Goal: Information Seeking & Learning: Learn about a topic

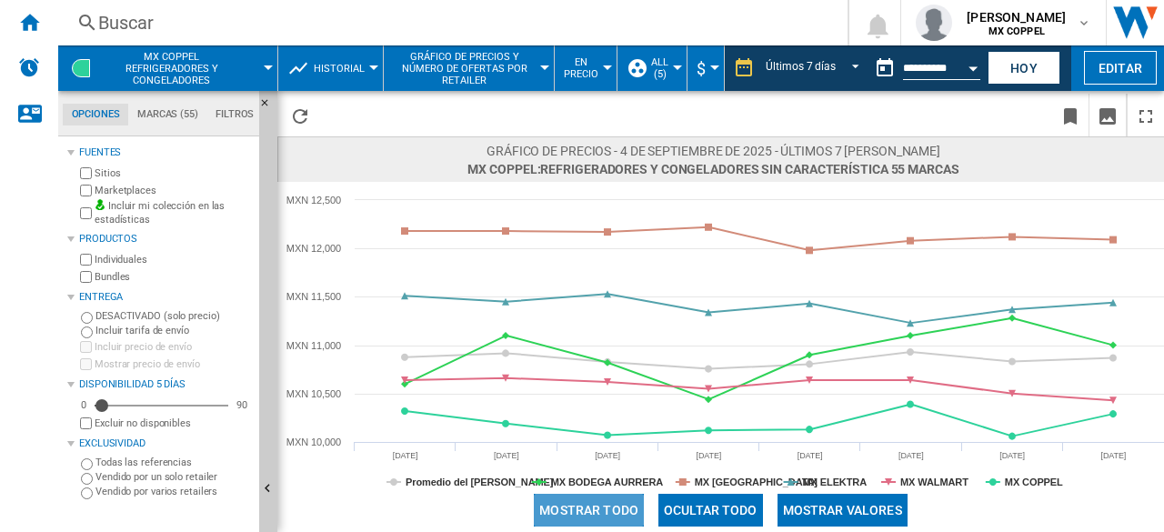
click at [622, 512] on button "Mostrar todo" at bounding box center [589, 510] width 110 height 33
click at [700, 515] on button "Ocultar todo" at bounding box center [710, 510] width 105 height 33
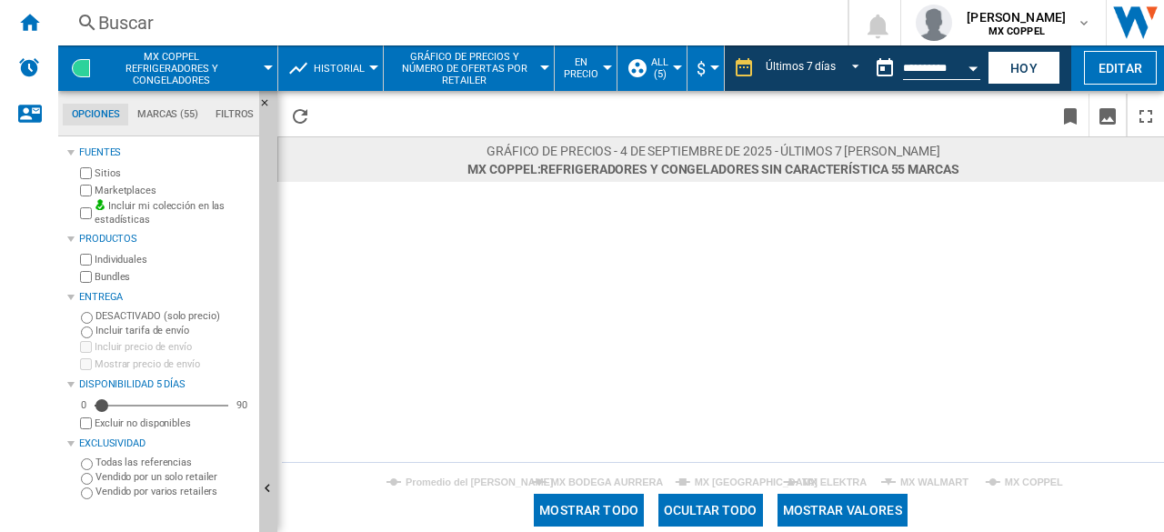
click at [596, 509] on button "Mostrar todo" at bounding box center [589, 510] width 110 height 33
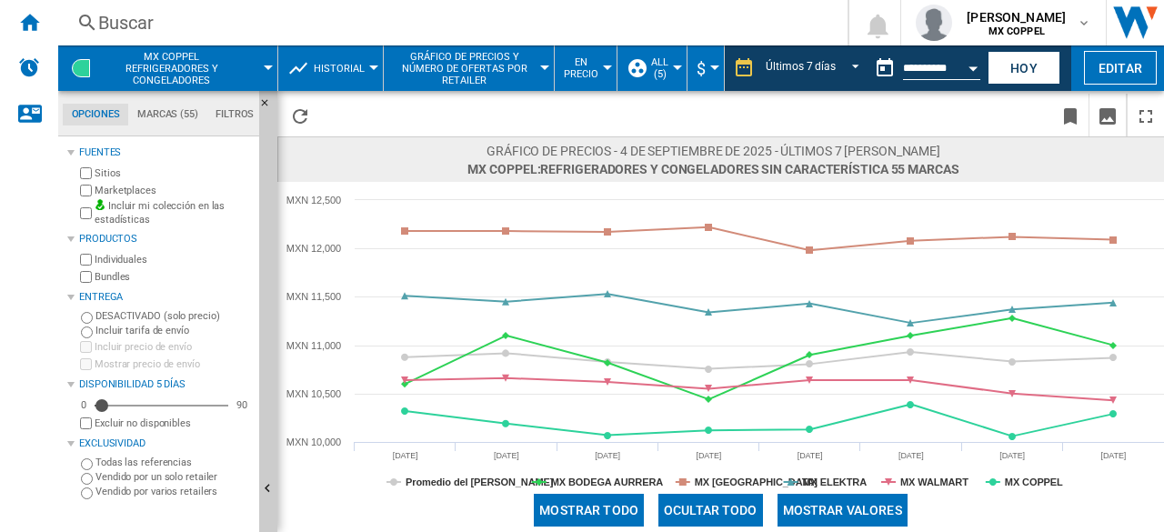
click at [109, 279] on label "Bundles" at bounding box center [173, 277] width 157 height 14
click at [111, 192] on label "Marketplaces" at bounding box center [173, 191] width 157 height 14
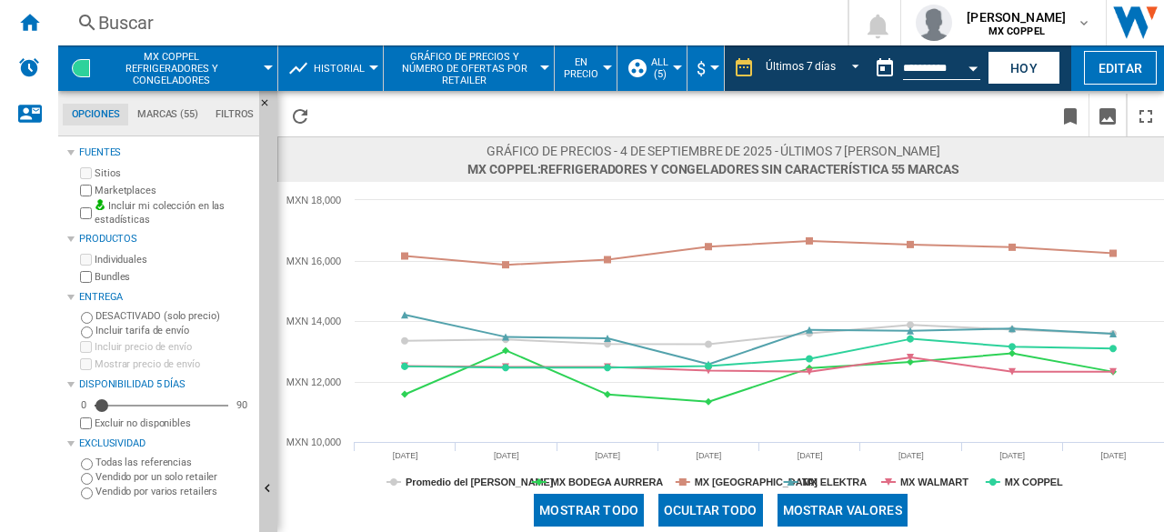
click at [565, 63] on span "En precio" at bounding box center [581, 68] width 35 height 24
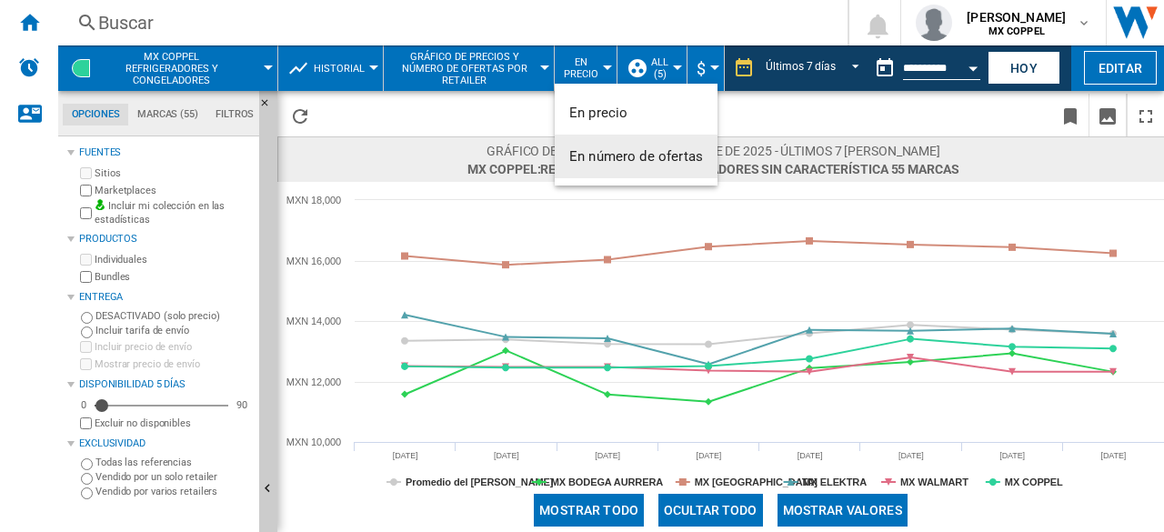
click at [631, 162] on span "En número de ofertas" at bounding box center [636, 156] width 134 height 16
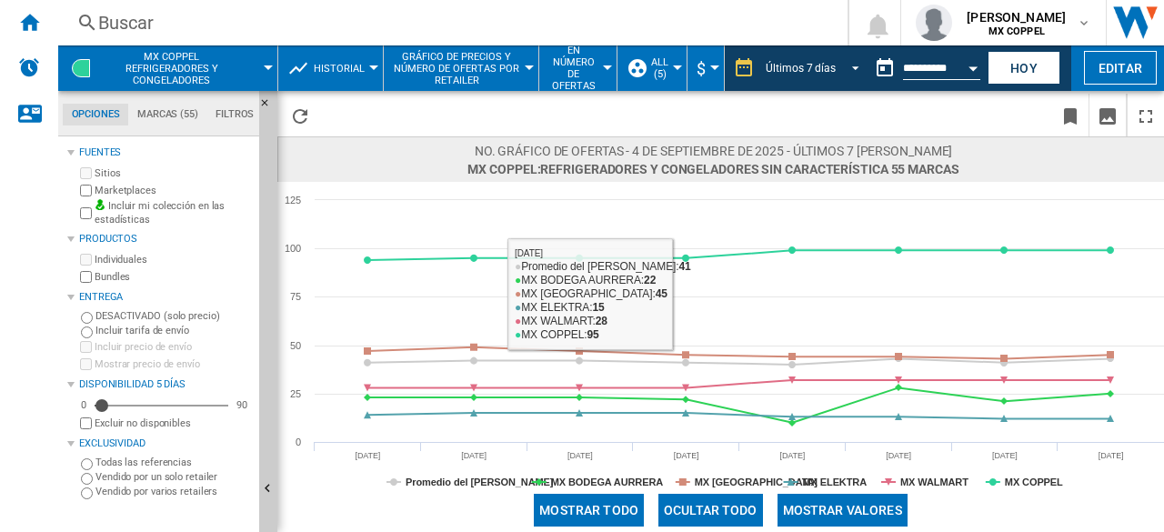
click at [765, 75] on md-select-value "Últimos 7 días" at bounding box center [815, 68] width 103 height 27
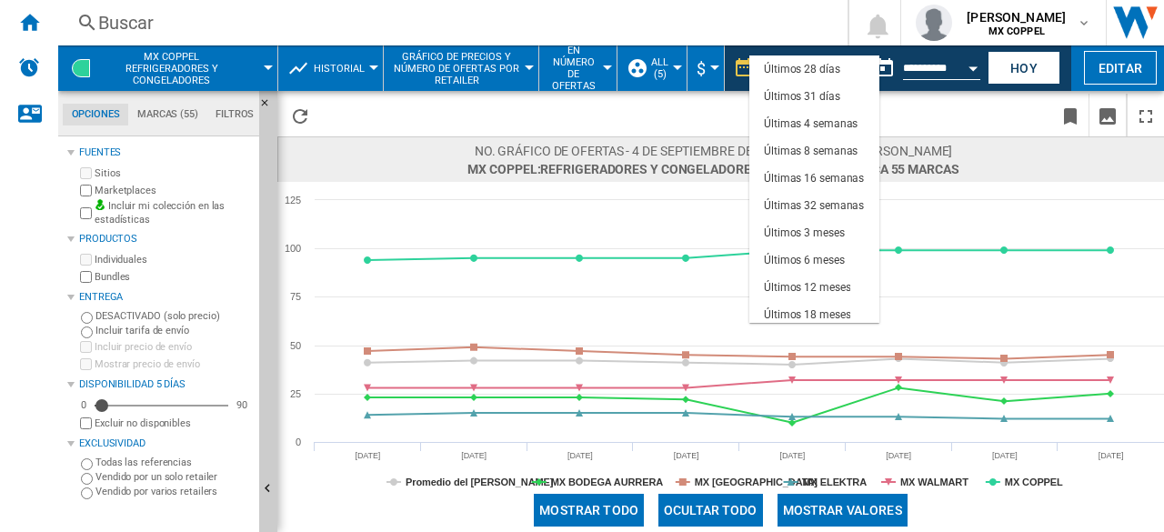
scroll to position [115, 0]
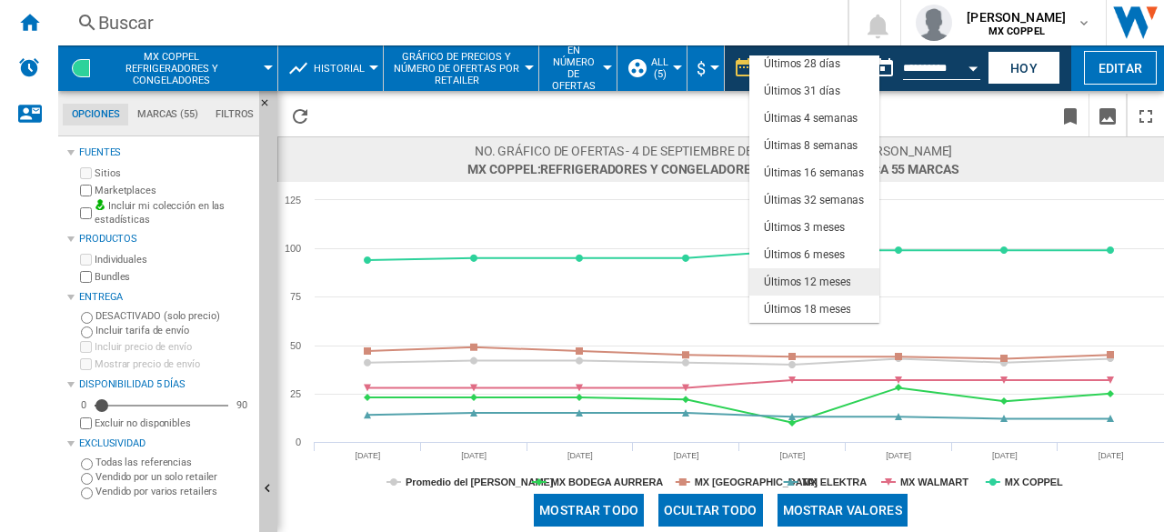
click at [853, 285] on md-option "Últimos 12 meses" at bounding box center [814, 281] width 130 height 27
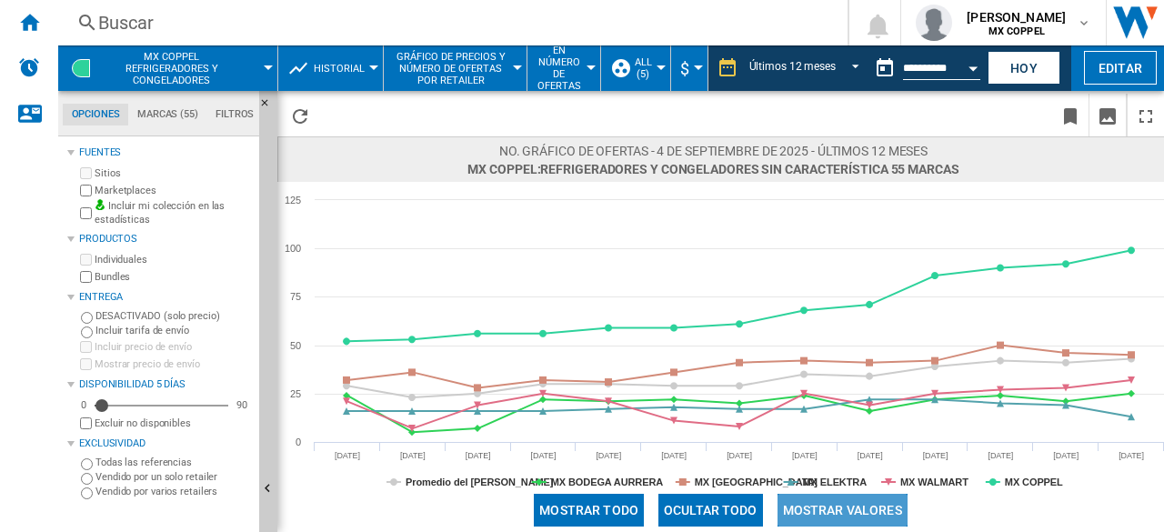
click at [871, 505] on button "Mostrar valores" at bounding box center [842, 510] width 130 height 33
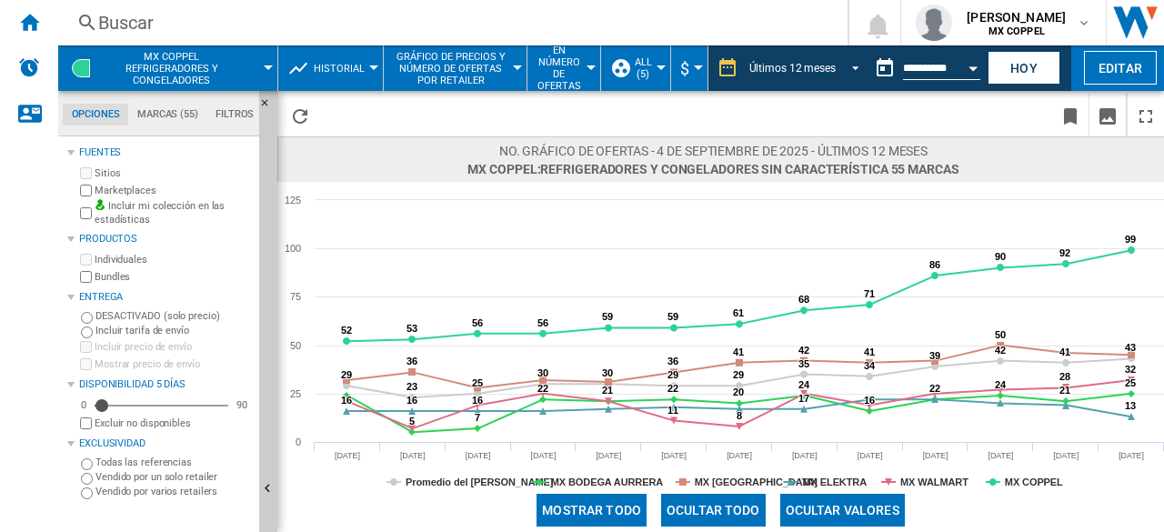
click at [829, 72] on div "Últimos 12 meses" at bounding box center [792, 68] width 86 height 13
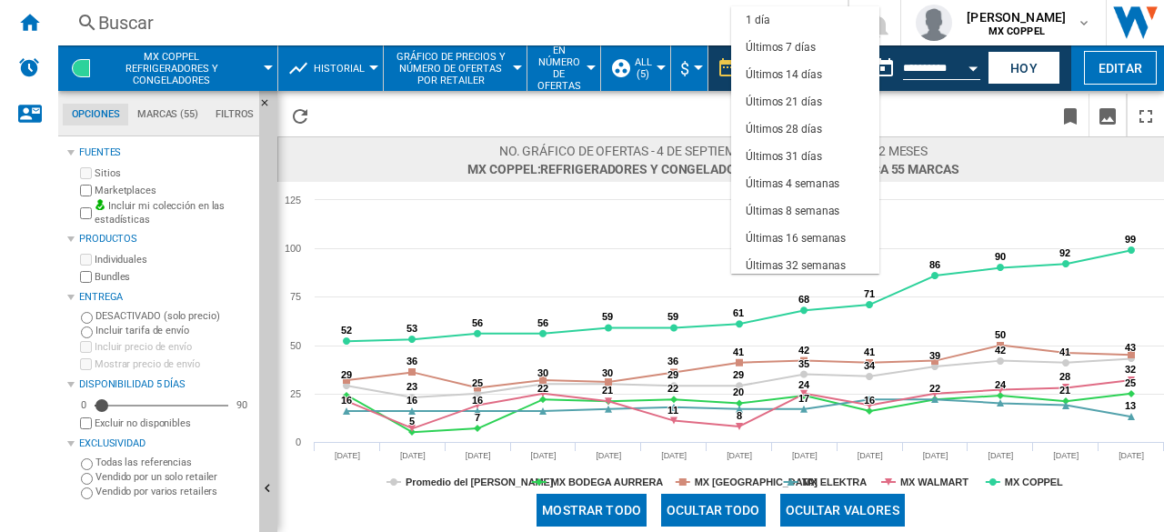
scroll to position [115, 0]
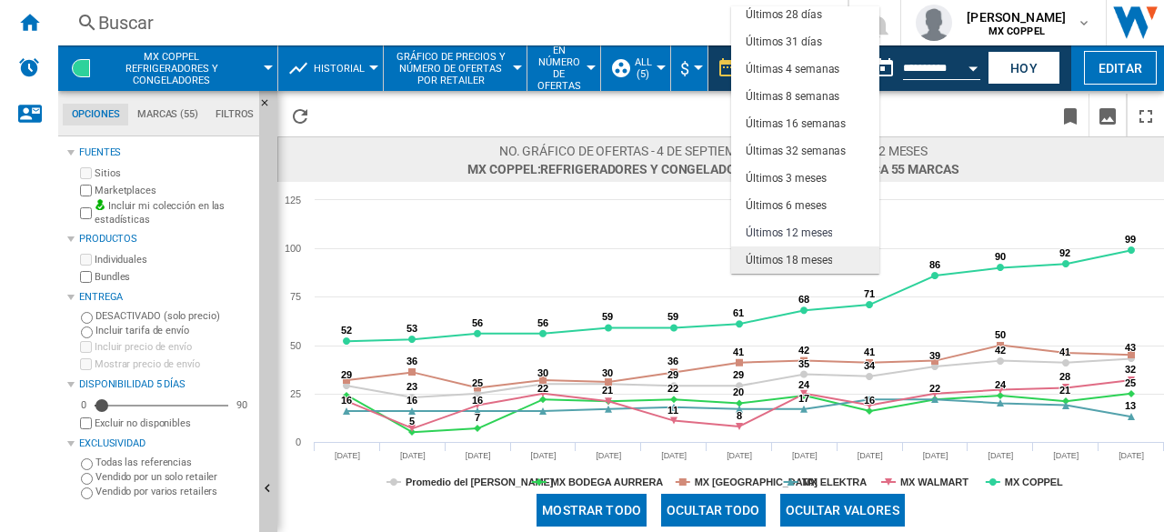
click at [836, 255] on md-option "Últimos 18 meses" at bounding box center [805, 259] width 148 height 27
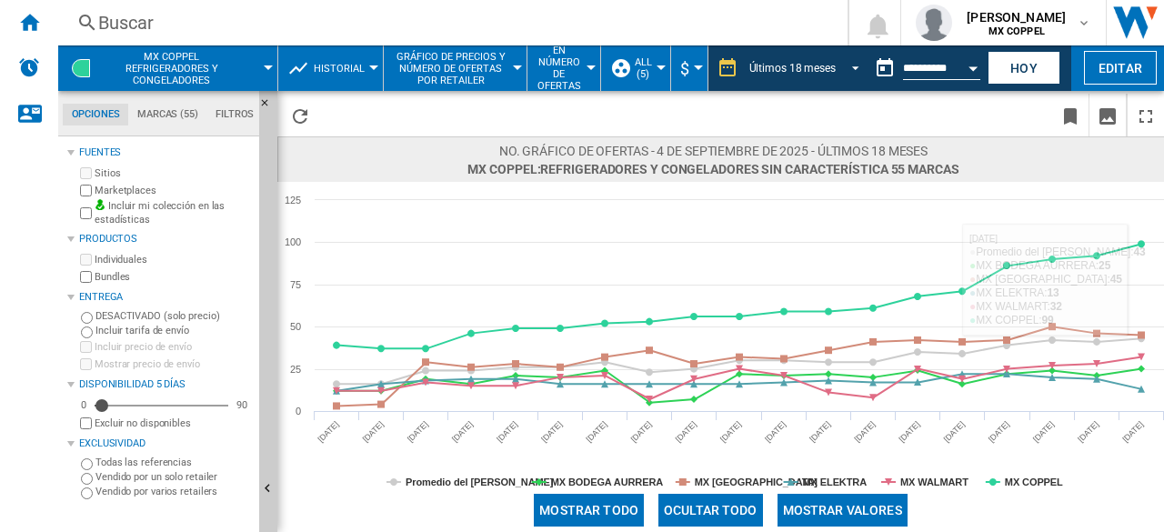
drag, startPoint x: 834, startPoint y: 70, endPoint x: 845, endPoint y: 85, distance: 18.9
click at [835, 70] on md-select-value "Últimos 18 meses" at bounding box center [806, 68] width 119 height 27
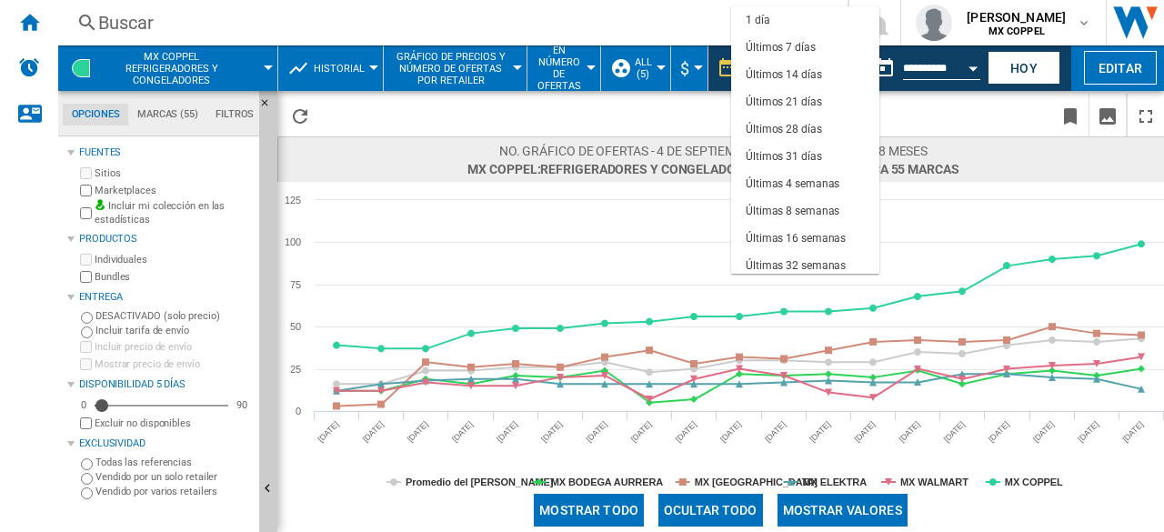
scroll to position [115, 0]
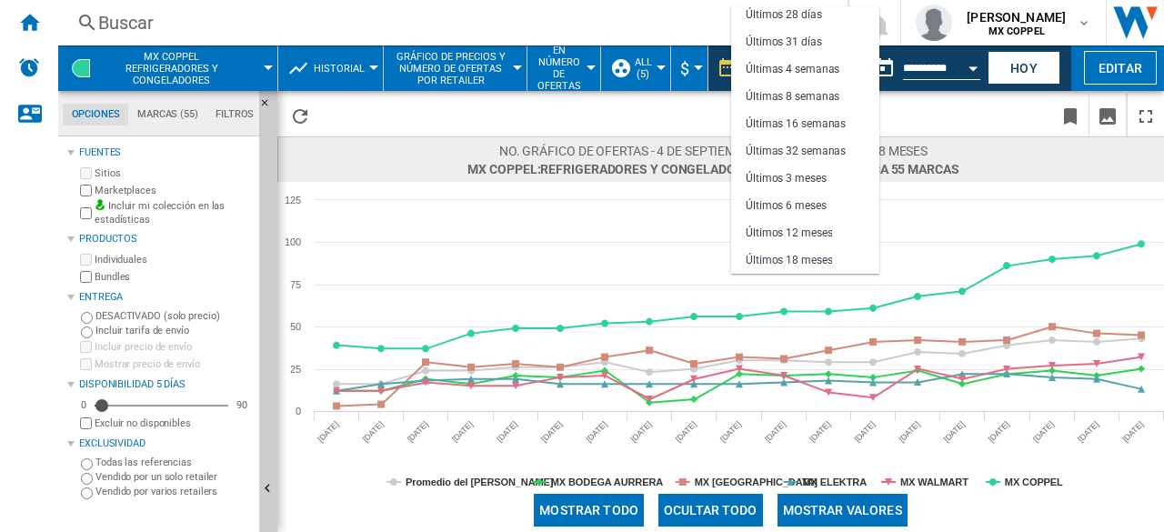
click at [994, 145] on md-backdrop at bounding box center [582, 266] width 1164 height 532
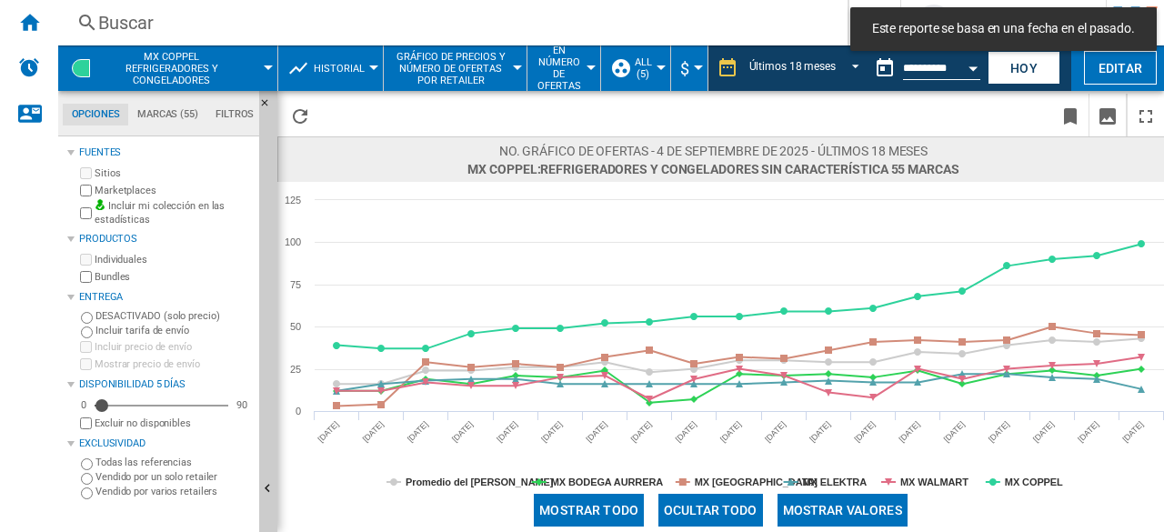
click at [229, 115] on md-tab-item "Filtros" at bounding box center [234, 115] width 56 height 22
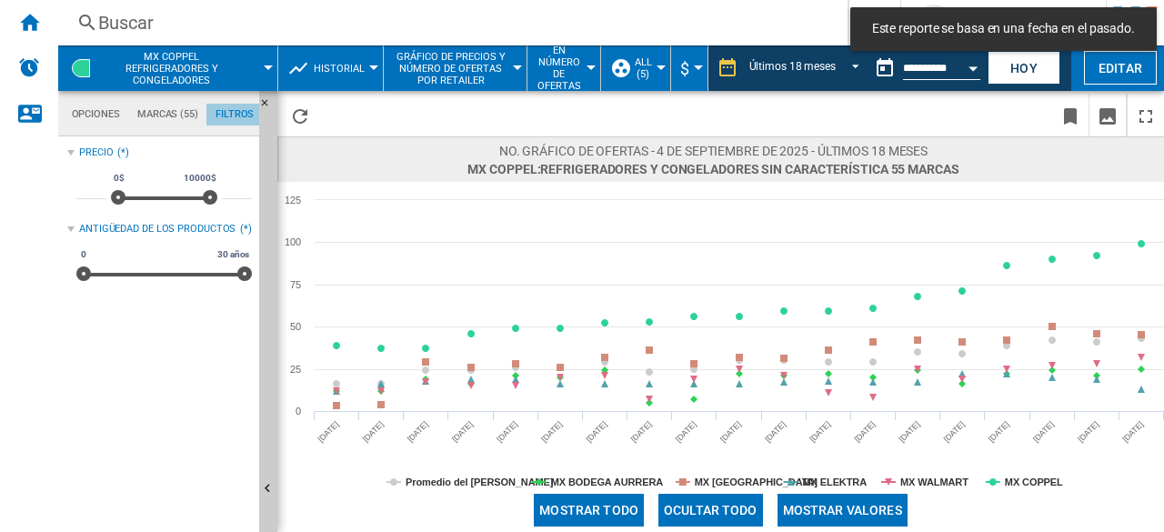
scroll to position [117, 0]
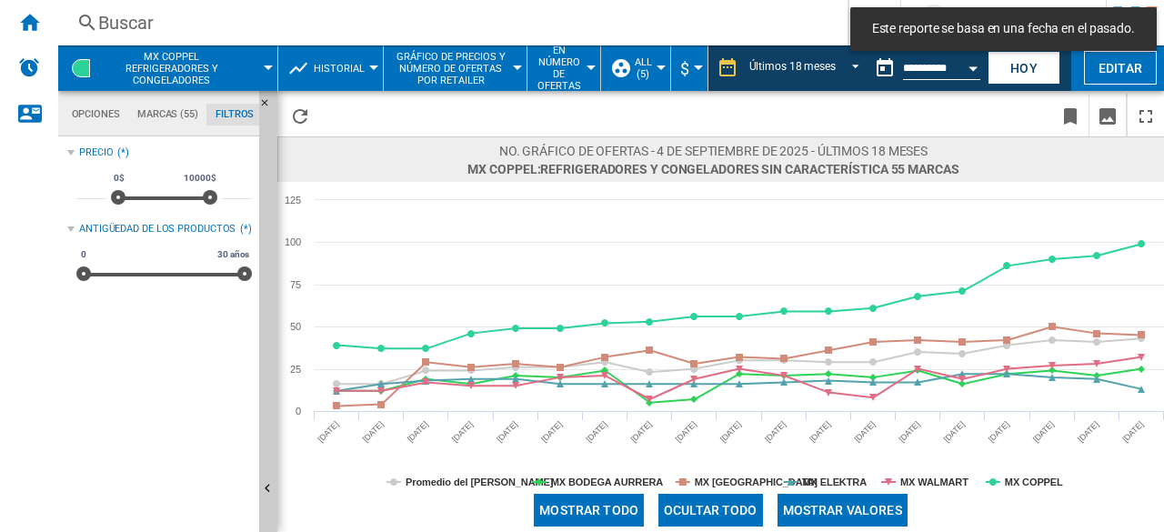
click at [160, 110] on md-tab-item "Marcas (55)" at bounding box center [167, 115] width 78 height 22
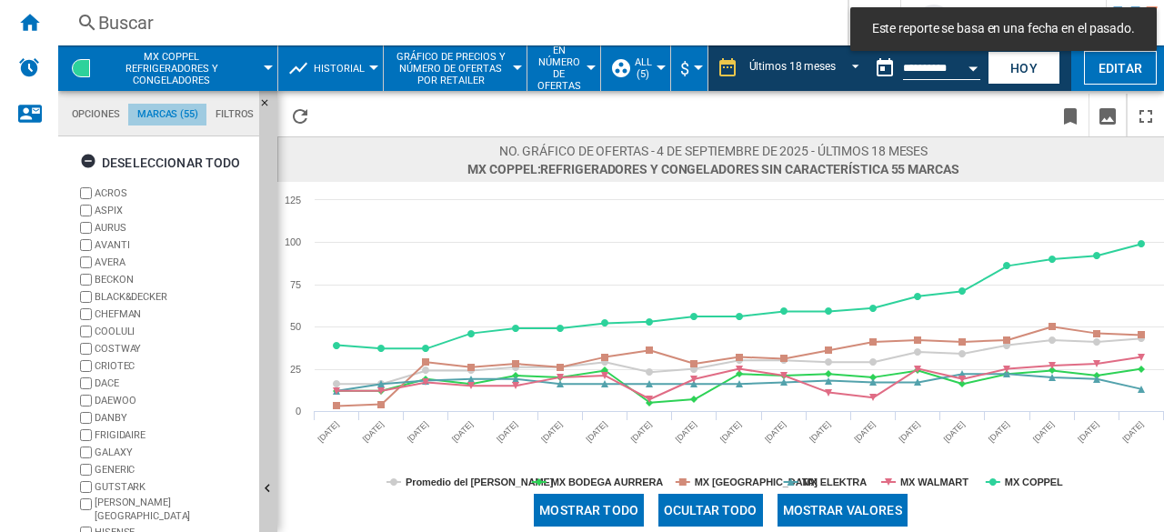
scroll to position [69, 0]
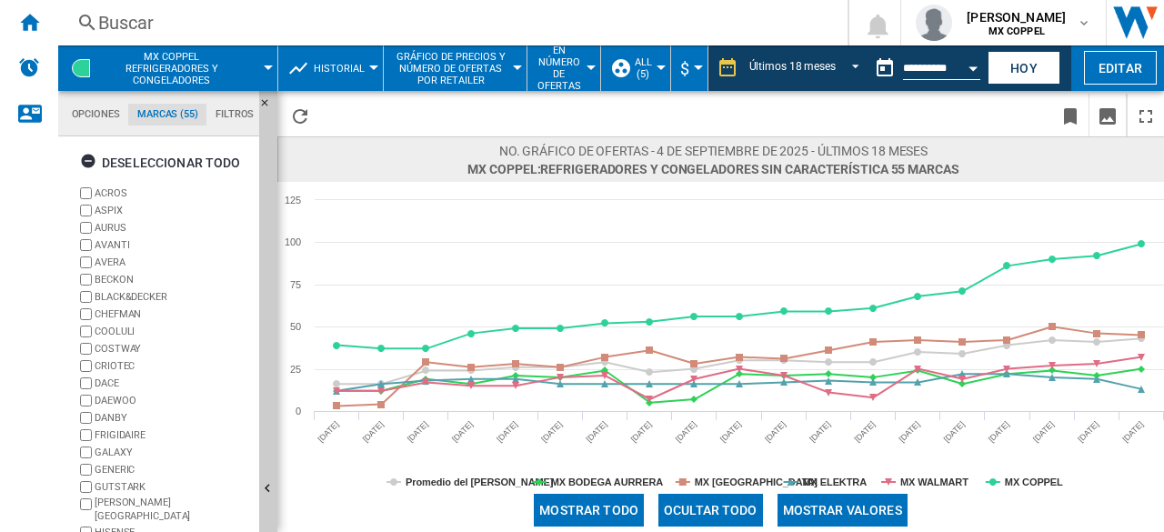
click at [92, 192] on label "ACROS" at bounding box center [163, 193] width 175 height 17
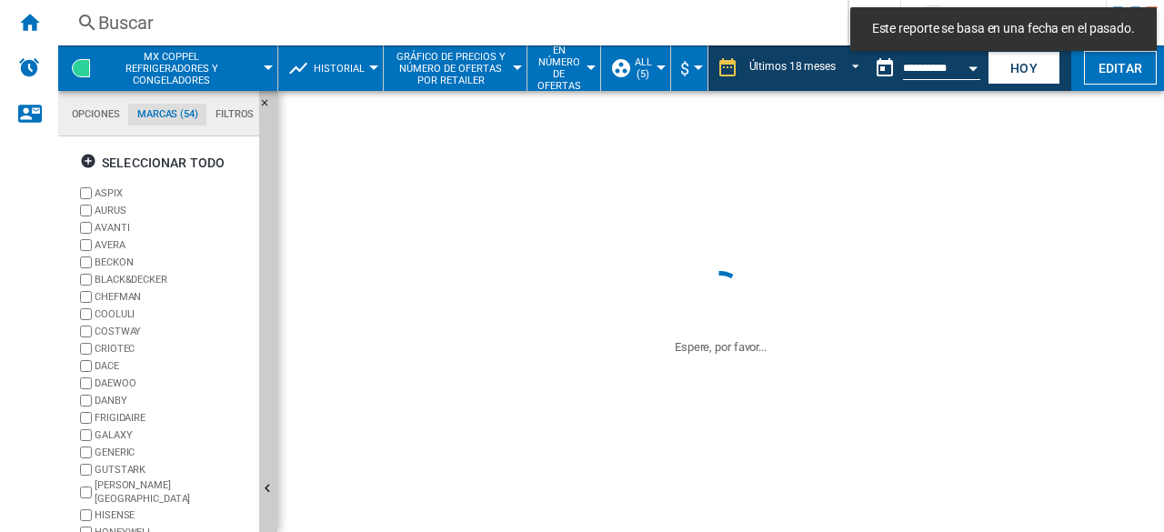
click at [89, 168] on ng-md-icon "button" at bounding box center [91, 164] width 22 height 22
click at [90, 165] on ng-md-icon "button" at bounding box center [91, 164] width 22 height 22
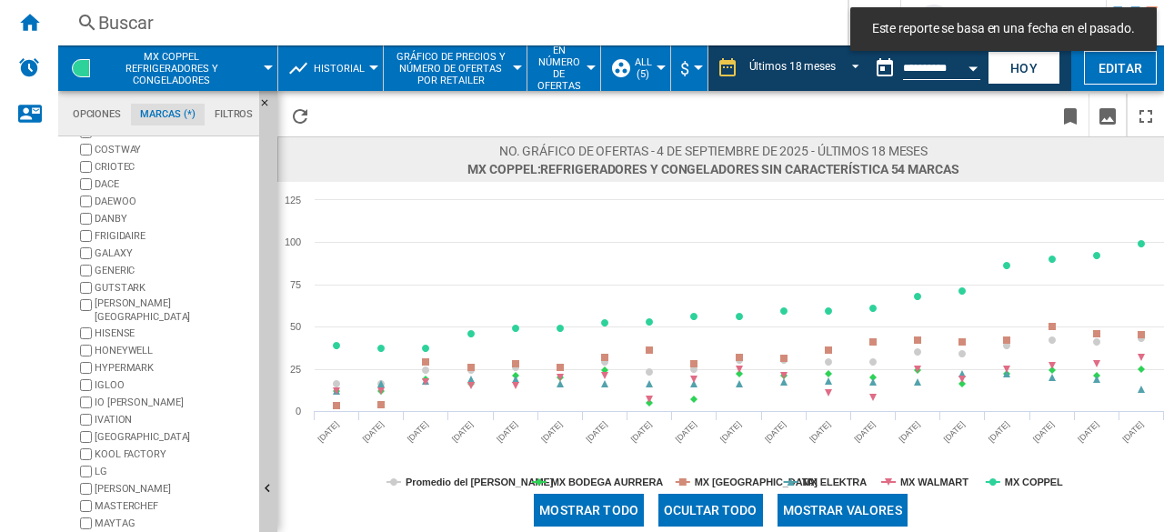
scroll to position [201, 0]
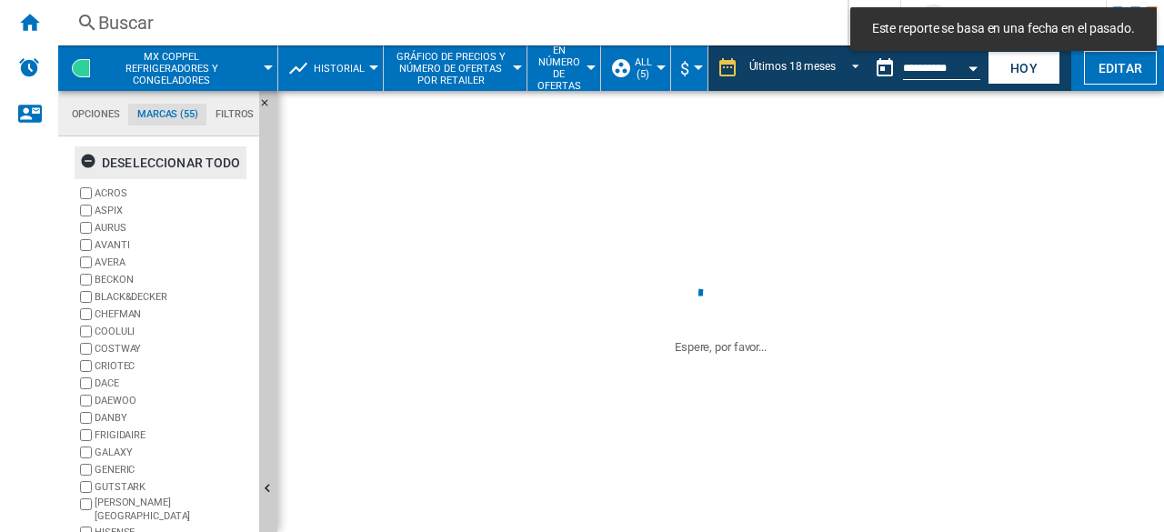
click at [88, 165] on ng-md-icon "button" at bounding box center [91, 164] width 22 height 22
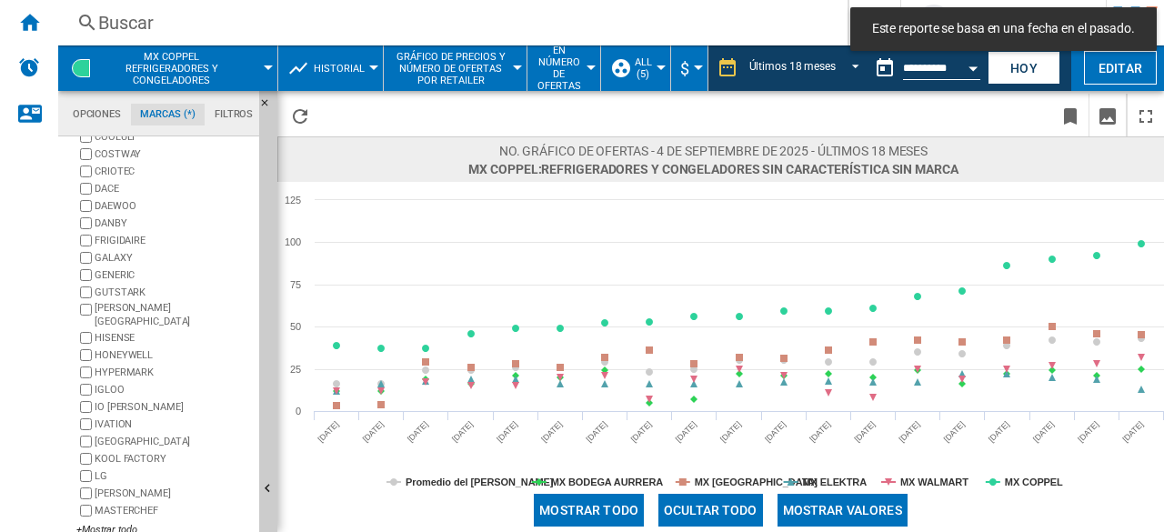
scroll to position [201, 0]
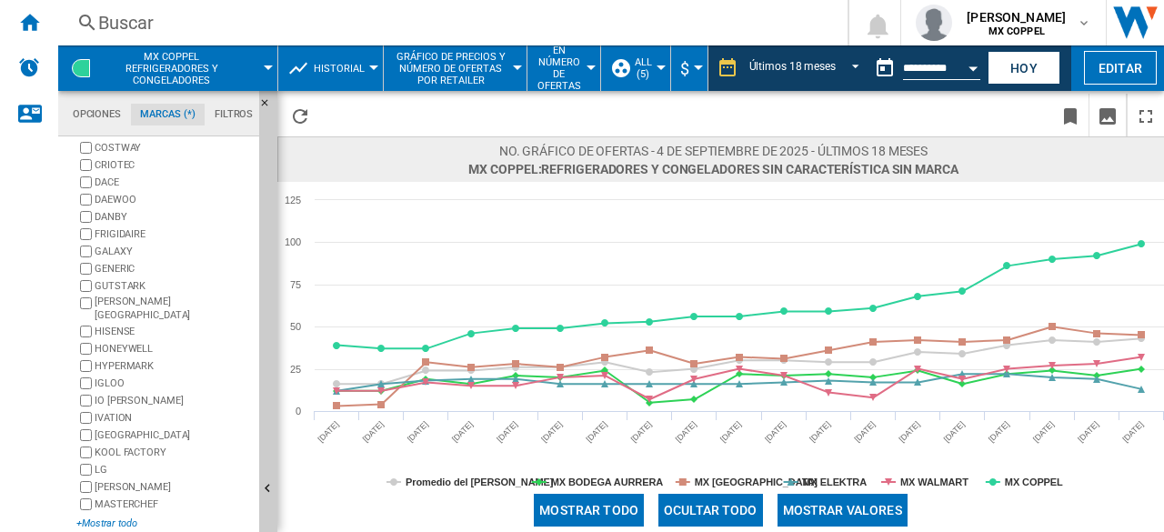
click at [116, 516] on div "+Mostrar todo" at bounding box center [163, 523] width 175 height 14
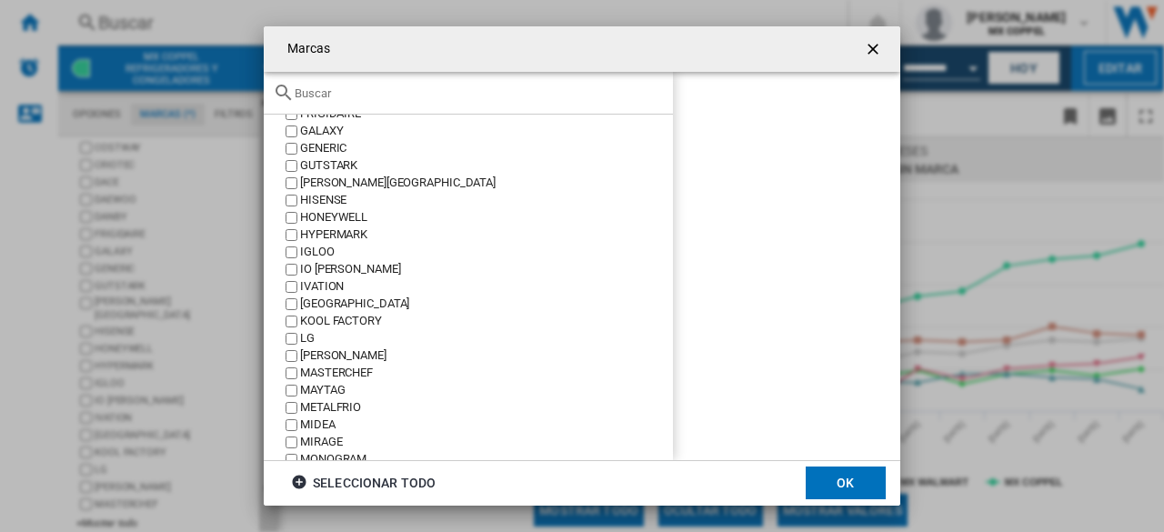
scroll to position [455, 0]
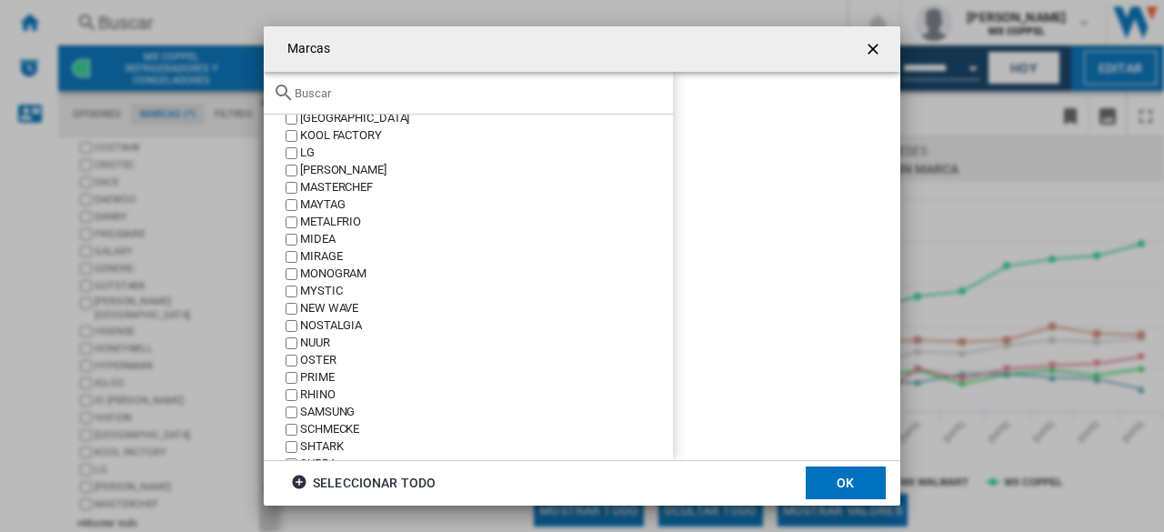
drag, startPoint x: 309, startPoint y: 410, endPoint x: 342, endPoint y: 415, distance: 33.0
click at [310, 410] on div "SAMSUNG" at bounding box center [486, 412] width 373 height 17
click at [815, 474] on button "OK" at bounding box center [845, 482] width 80 height 33
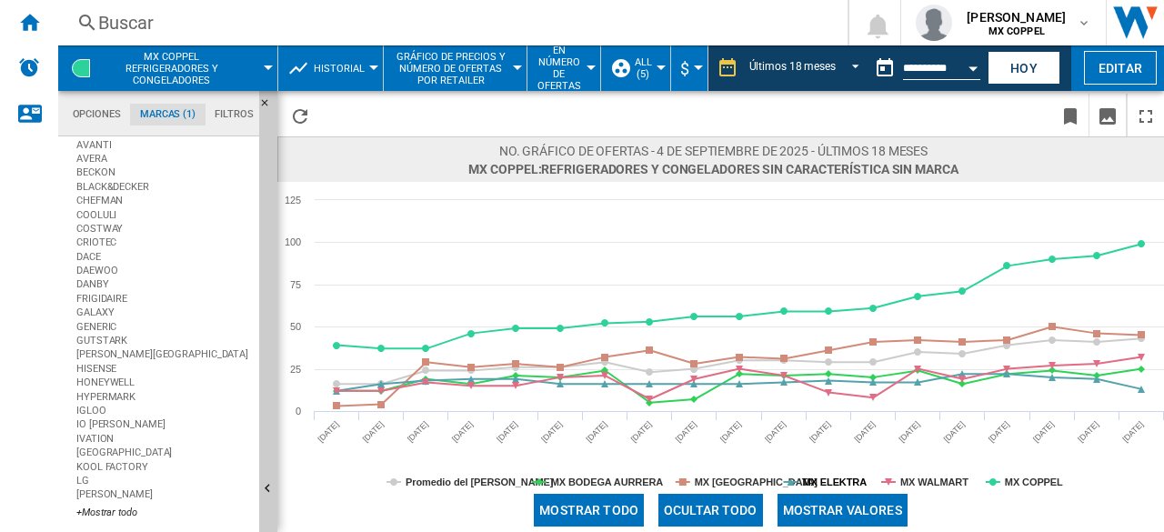
scroll to position [0, 0]
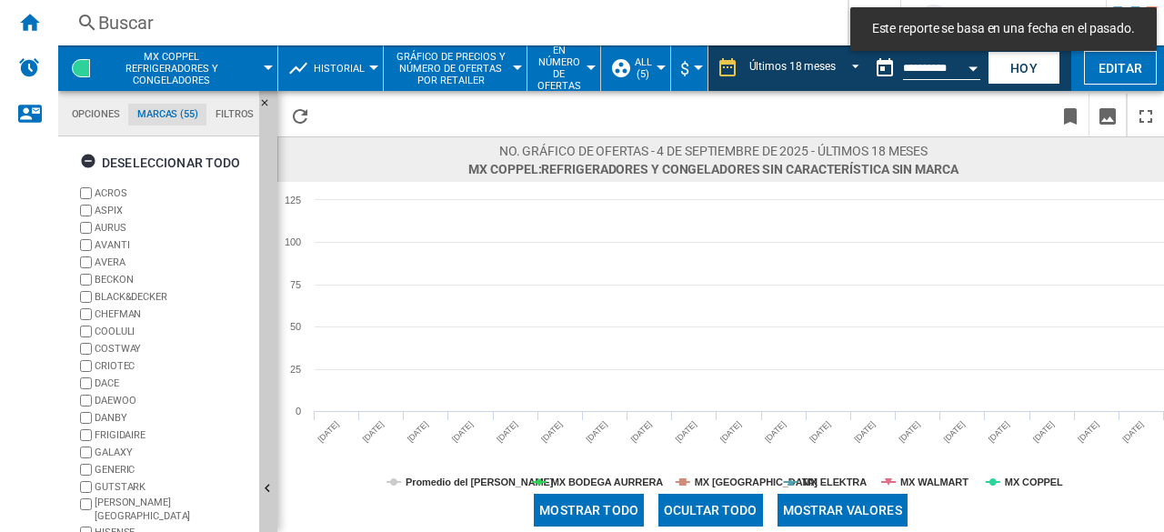
scroll to position [201, 0]
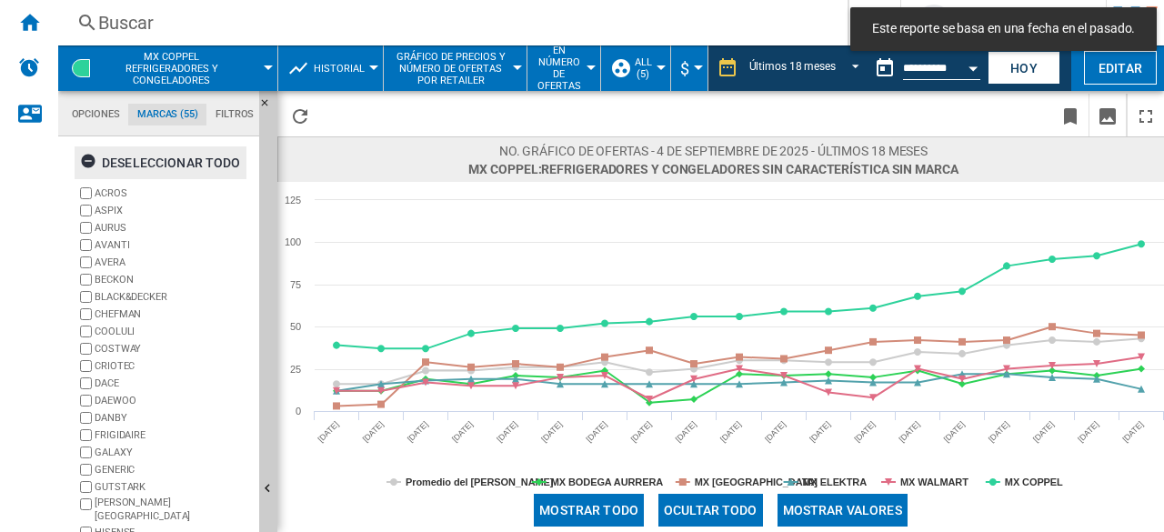
click at [89, 165] on ng-md-icon "button" at bounding box center [91, 164] width 22 height 22
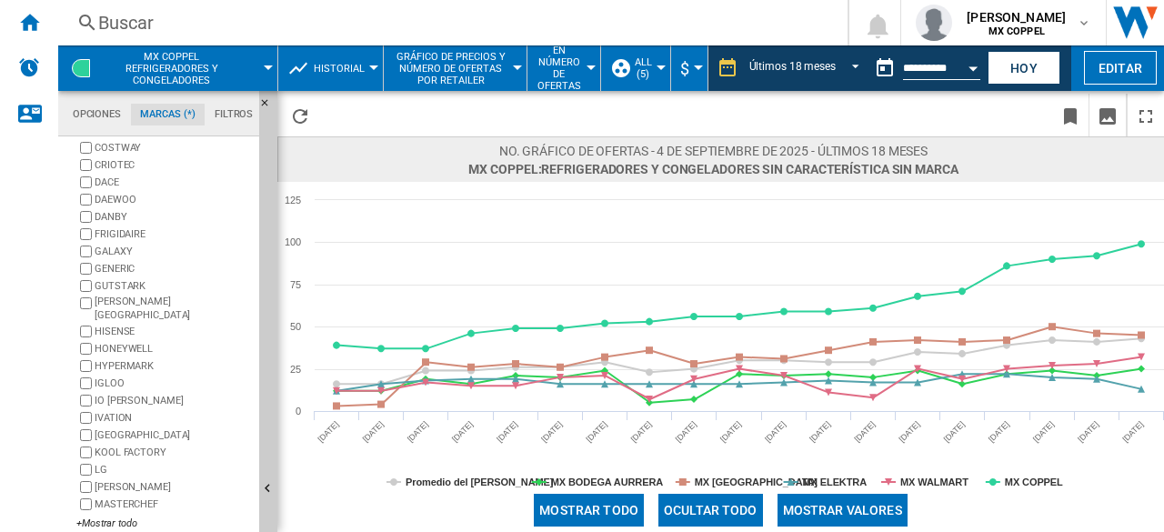
click at [112, 480] on label "[PERSON_NAME]" at bounding box center [173, 487] width 157 height 14
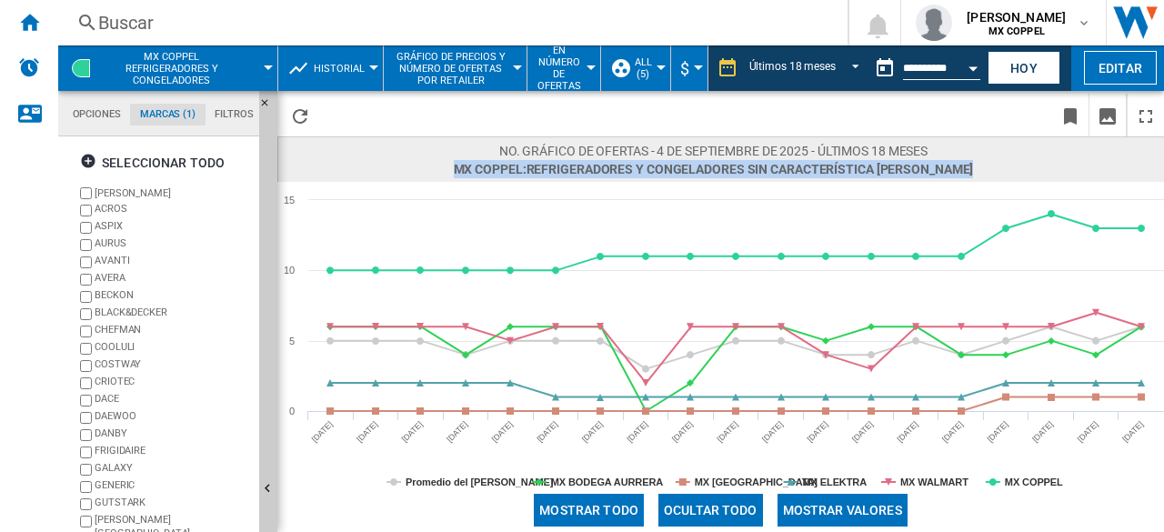
drag, startPoint x: 485, startPoint y: 169, endPoint x: 745, endPoint y: 175, distance: 260.1
click at [943, 172] on div "No. gráfico de ofertas - 4 de septiembre de 2025 - Últimos 18 meses MX COPPEL:R…" at bounding box center [720, 158] width 886 height 45
click at [973, 165] on span at bounding box center [1017, 159] width 88 height 35
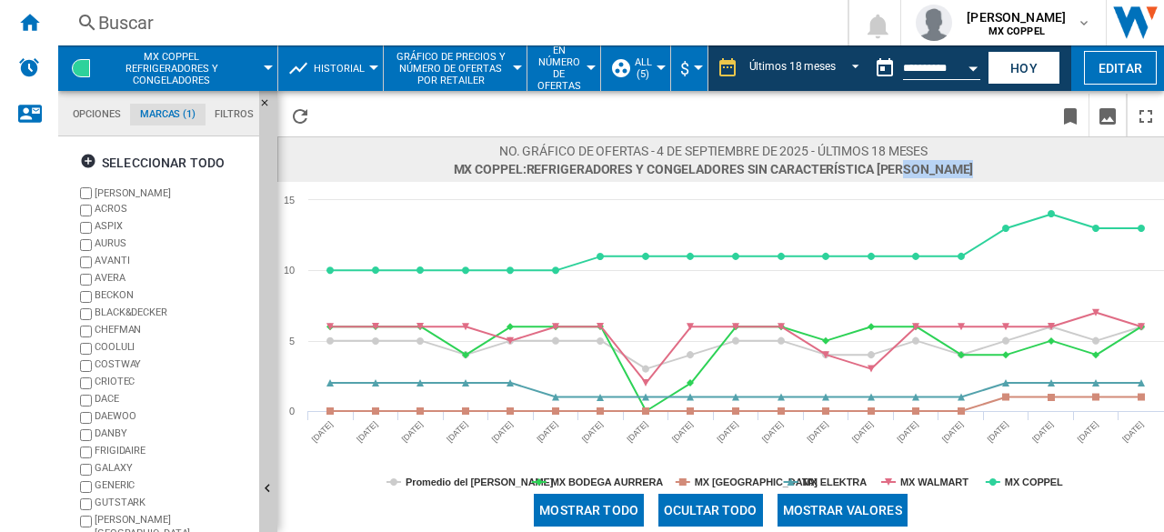
drag, startPoint x: 948, startPoint y: 161, endPoint x: 939, endPoint y: 163, distance: 9.3
click at [939, 163] on div "No. gráfico de ofertas - 4 de septiembre de 2025 - Últimos 18 meses MX COPPEL:R…" at bounding box center [720, 158] width 886 height 45
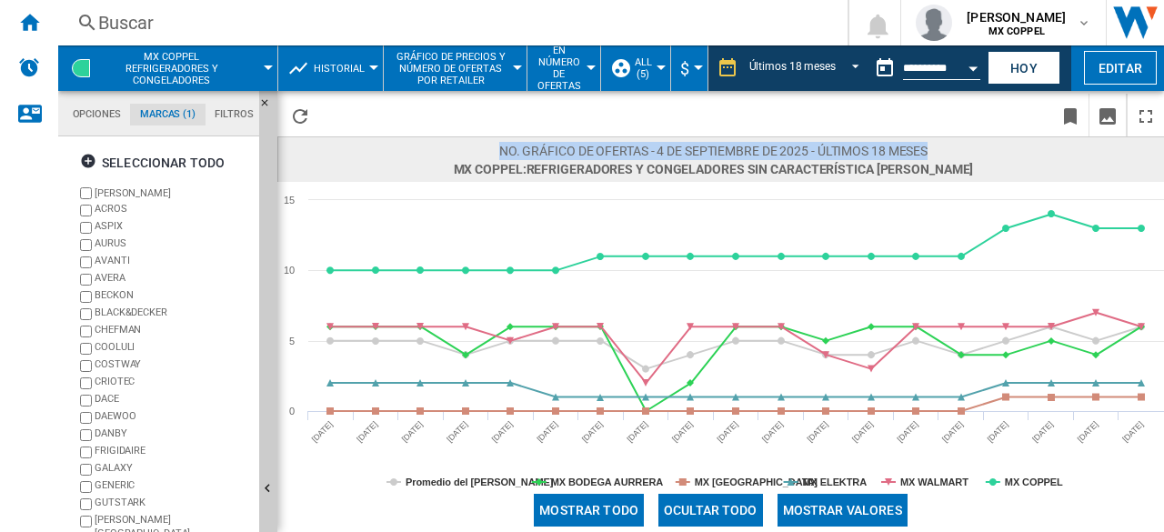
drag, startPoint x: 931, startPoint y: 149, endPoint x: 498, endPoint y: 152, distance: 432.7
click at [498, 152] on span "No. gráfico de ofertas - 4 de septiembre de 2025 - Últimos 18 meses" at bounding box center [714, 151] width 520 height 18
copy span "No. gráfico de ofertas - 4 de septiembre de 2025 - Últimos 18 meses"
click at [202, 52] on span "MX COPPEL Refrigeradores y congeladores" at bounding box center [171, 68] width 143 height 35
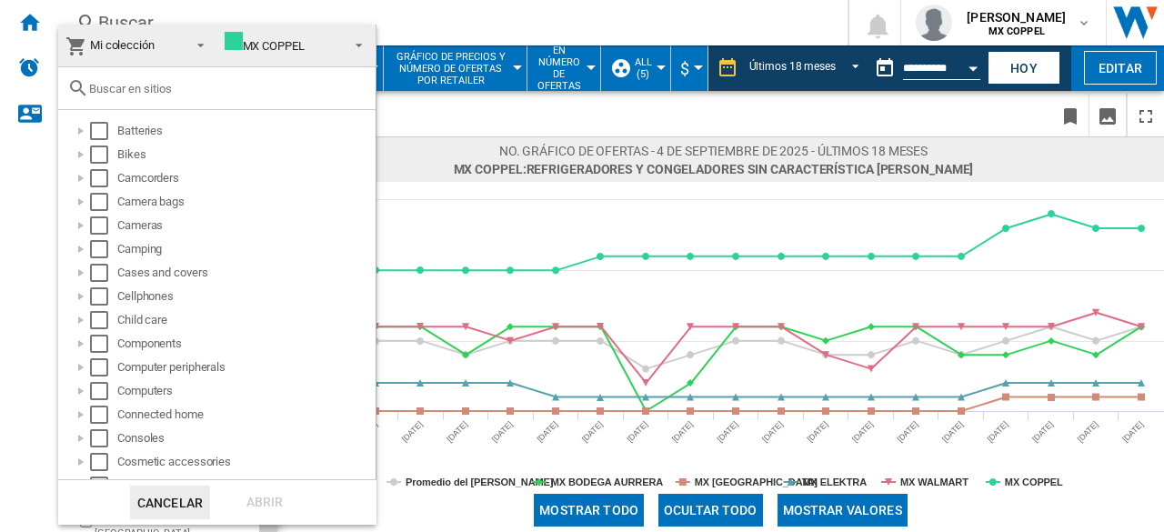
click at [25, 32] on md-backdrop at bounding box center [582, 266] width 1164 height 532
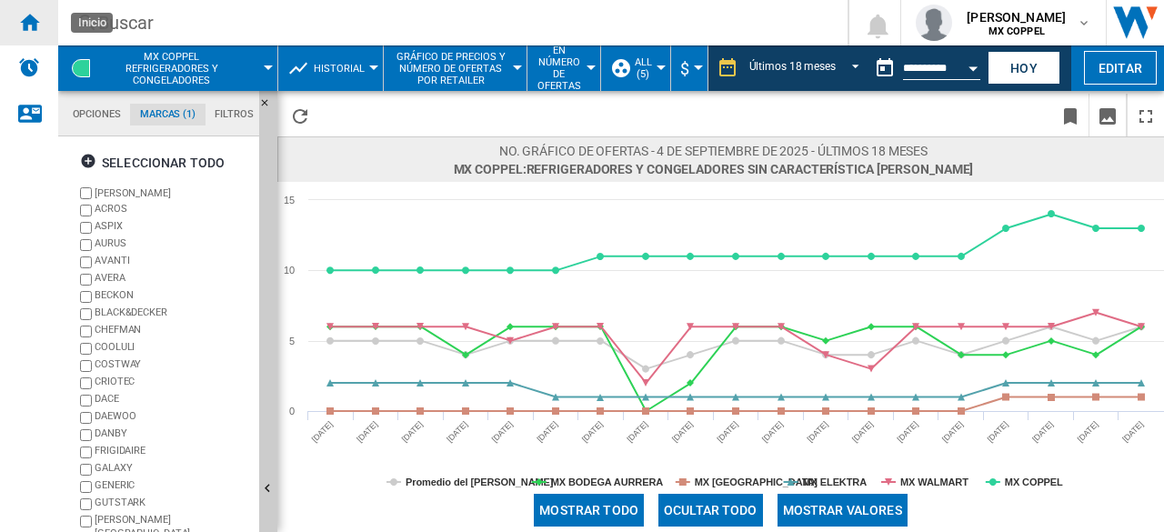
click at [31, 27] on ng-md-icon "Inicio" at bounding box center [29, 22] width 22 height 22
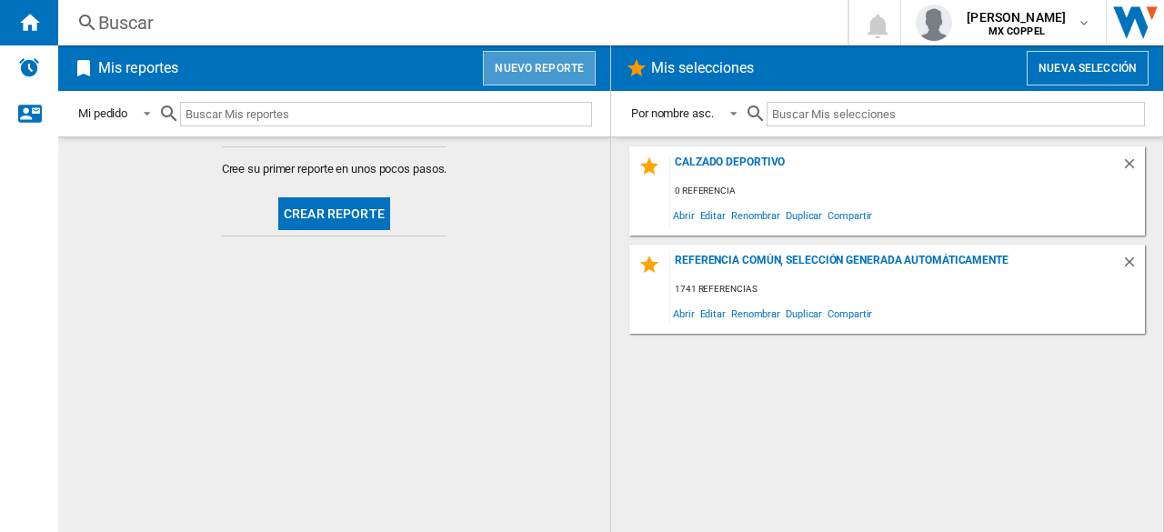
click at [555, 70] on button "Nuevo reporte" at bounding box center [539, 68] width 113 height 35
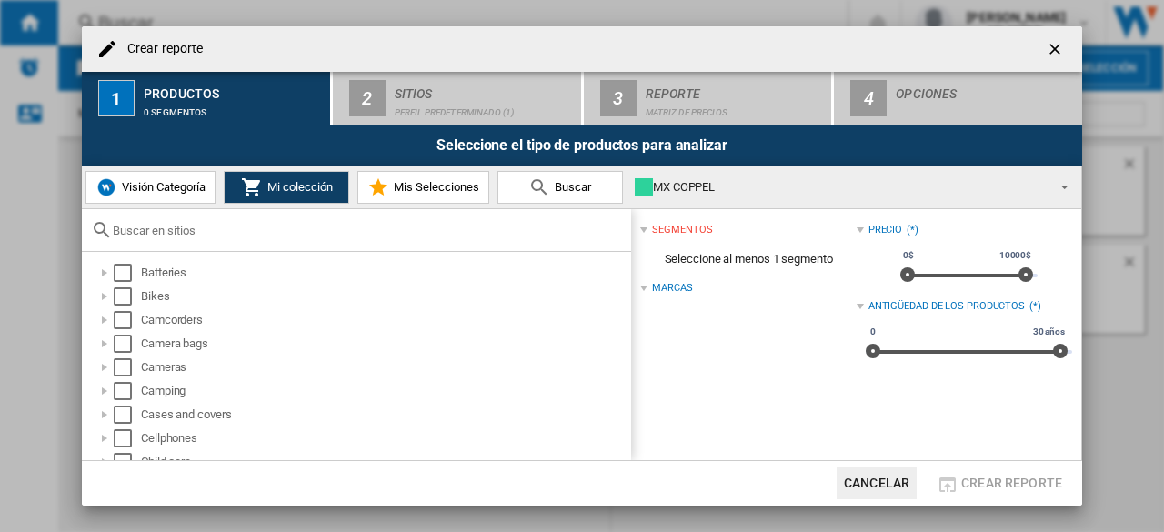
click at [183, 239] on div at bounding box center [356, 230] width 549 height 43
click at [185, 233] on input "text" at bounding box center [367, 231] width 509 height 14
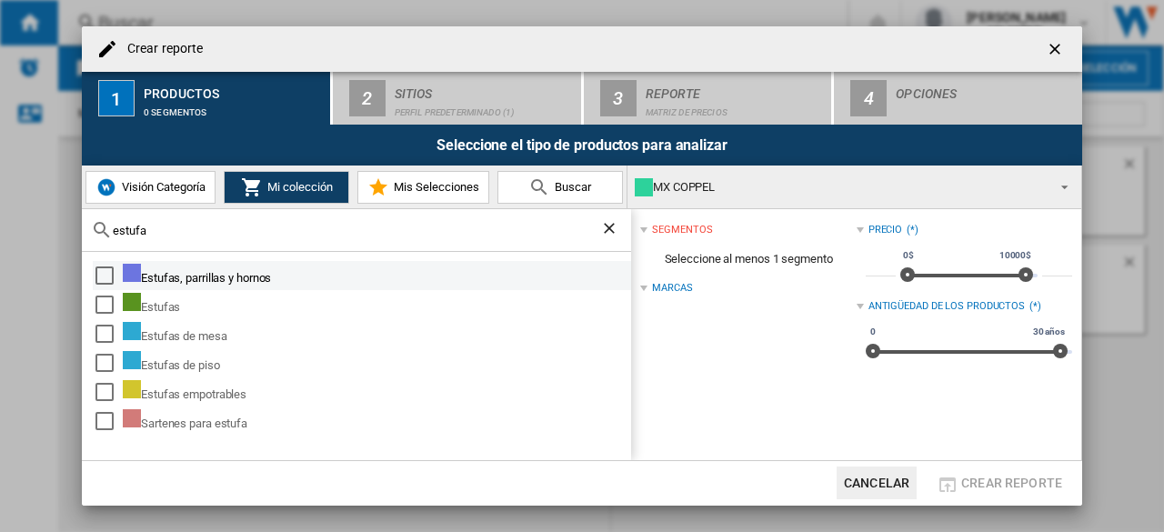
type input "estufa"
click at [214, 279] on div "Estufas, parrillas y hornos" at bounding box center [375, 276] width 505 height 24
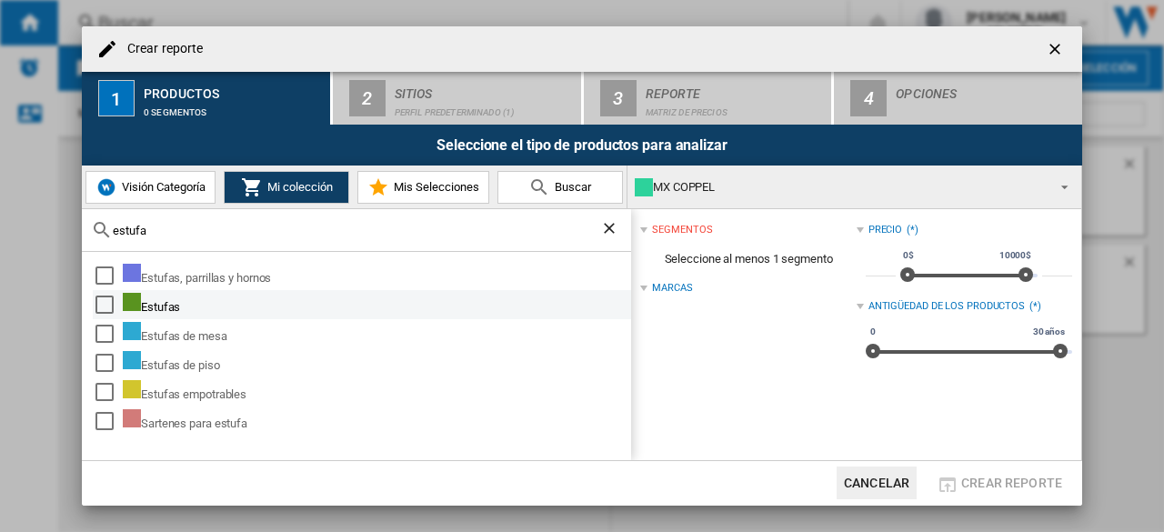
click at [105, 295] on div "Select" at bounding box center [104, 304] width 18 height 18
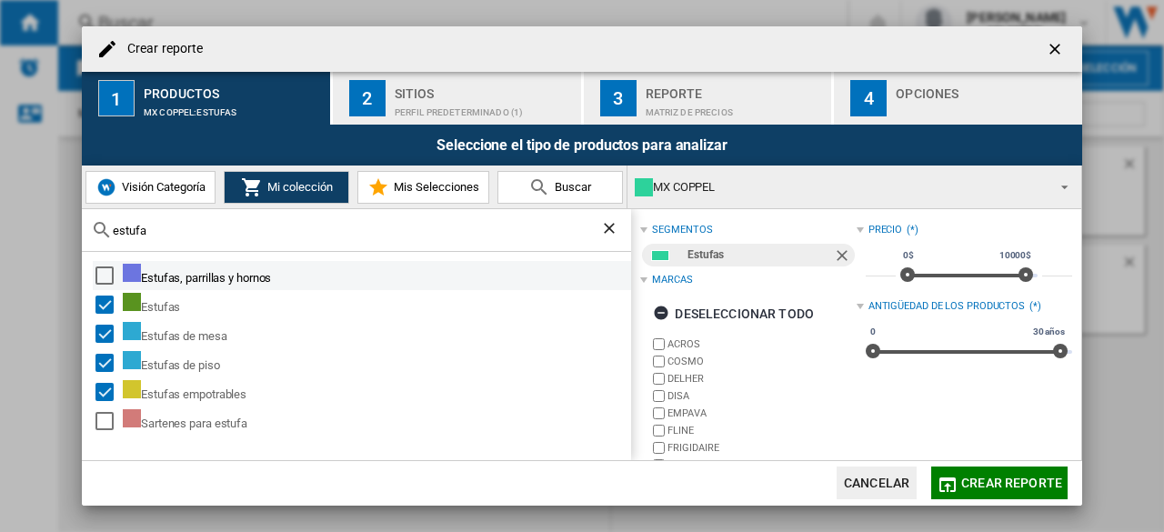
click at [104, 275] on div "Select" at bounding box center [104, 275] width 18 height 18
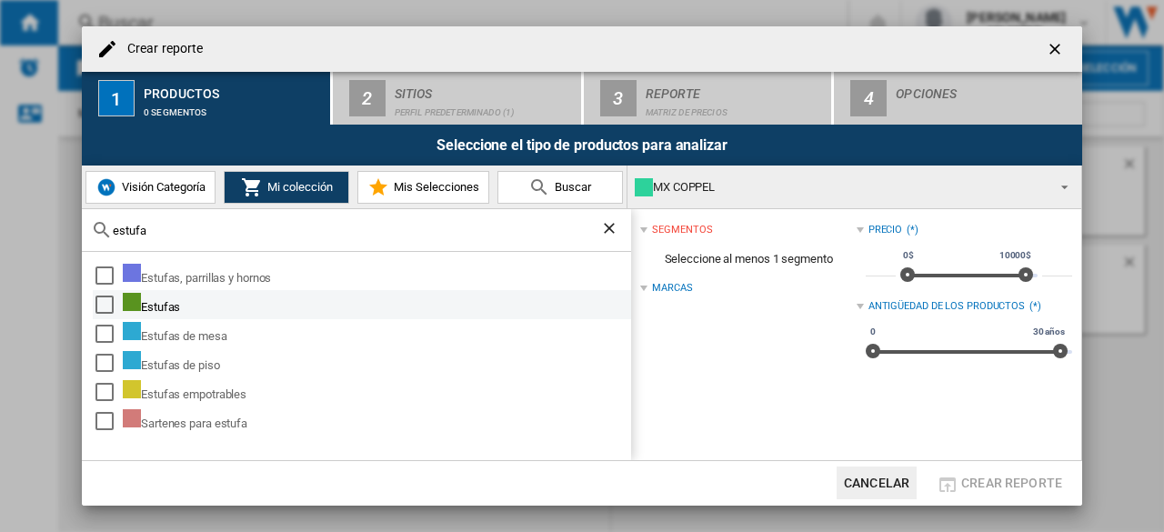
click at [100, 297] on div "Select" at bounding box center [104, 304] width 18 height 18
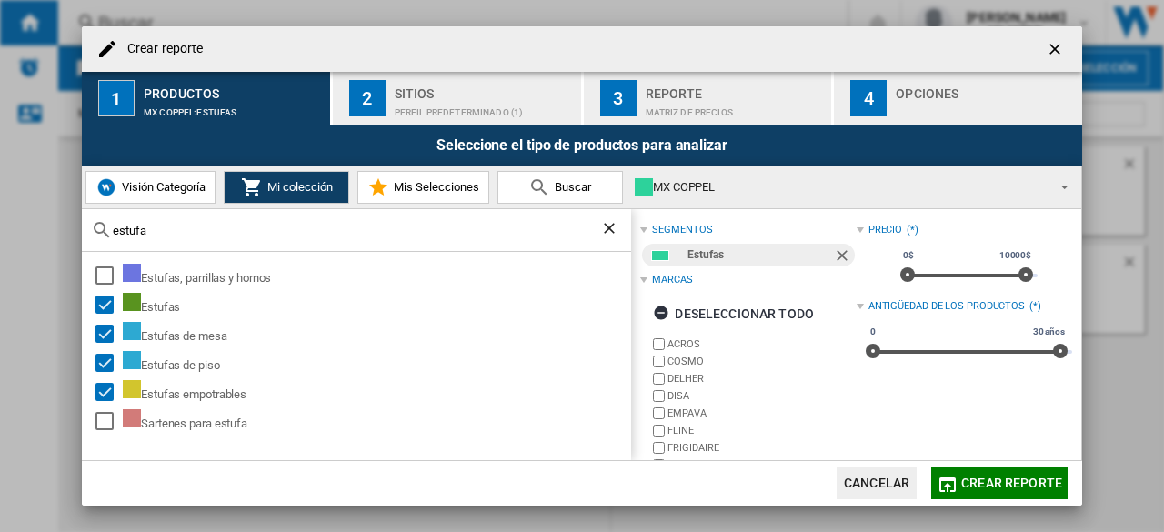
click at [449, 95] on div "Sitios" at bounding box center [484, 88] width 179 height 19
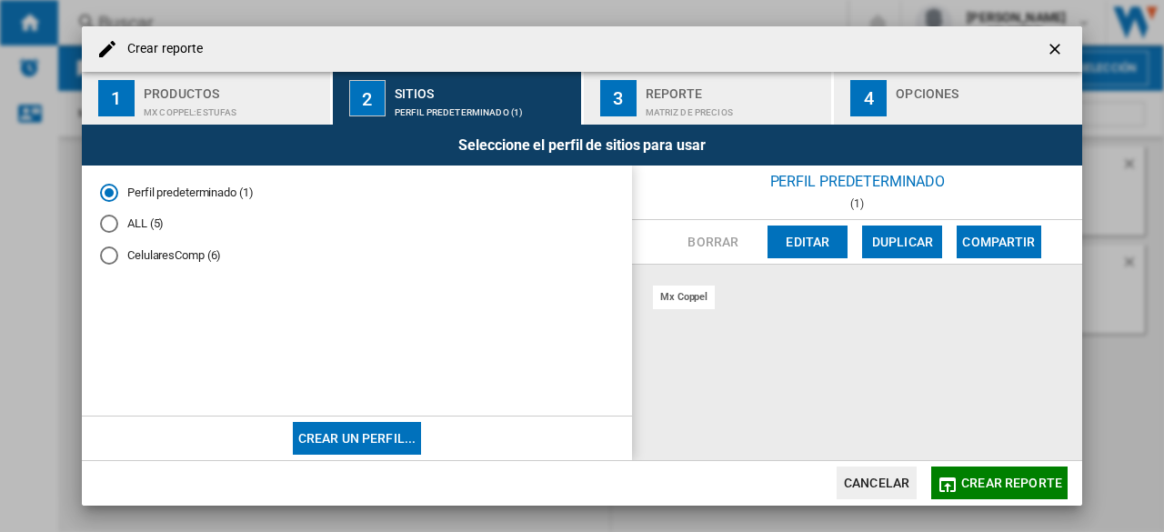
click at [120, 222] on md-radio-button "ALL (5)" at bounding box center [357, 223] width 514 height 17
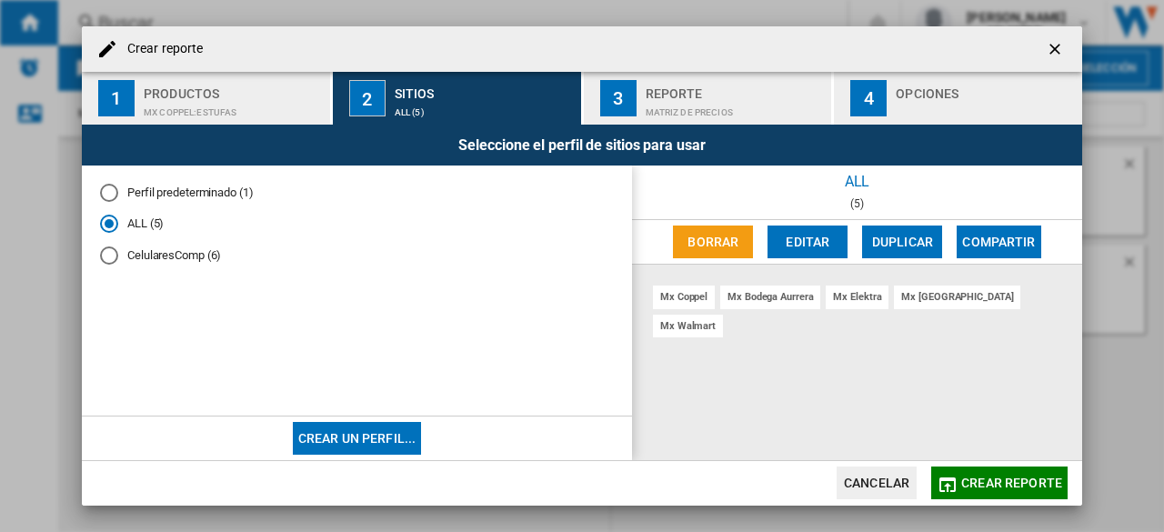
click at [968, 479] on span "Crear reporte" at bounding box center [1011, 482] width 101 height 15
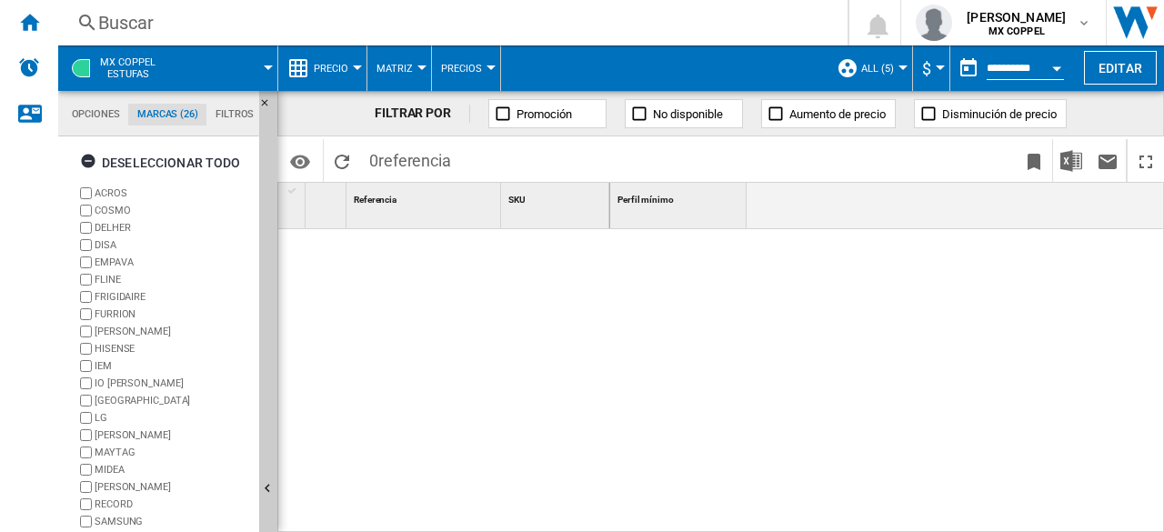
click at [329, 74] on span "Precio" at bounding box center [331, 69] width 35 height 12
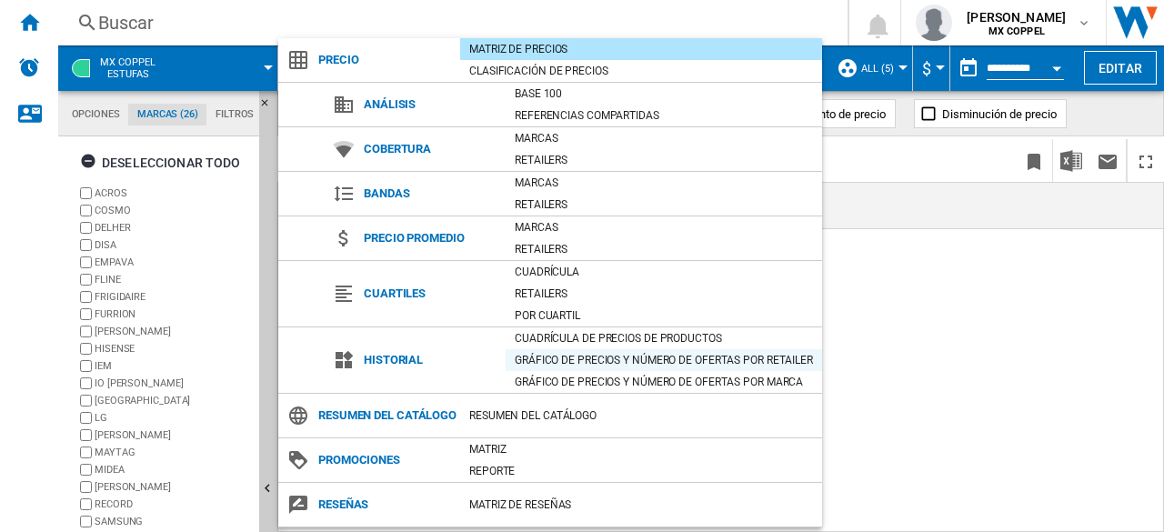
click at [633, 355] on div "Gráfico de precios y número de ofertas por retailer" at bounding box center [663, 360] width 316 height 18
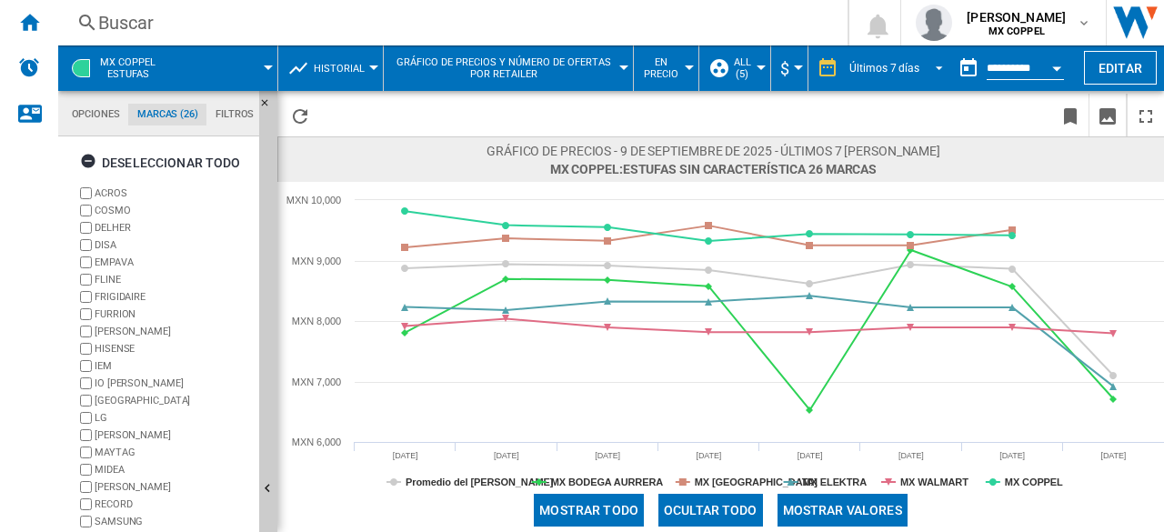
click at [907, 65] on div "Últimos 7 días" at bounding box center [884, 68] width 70 height 13
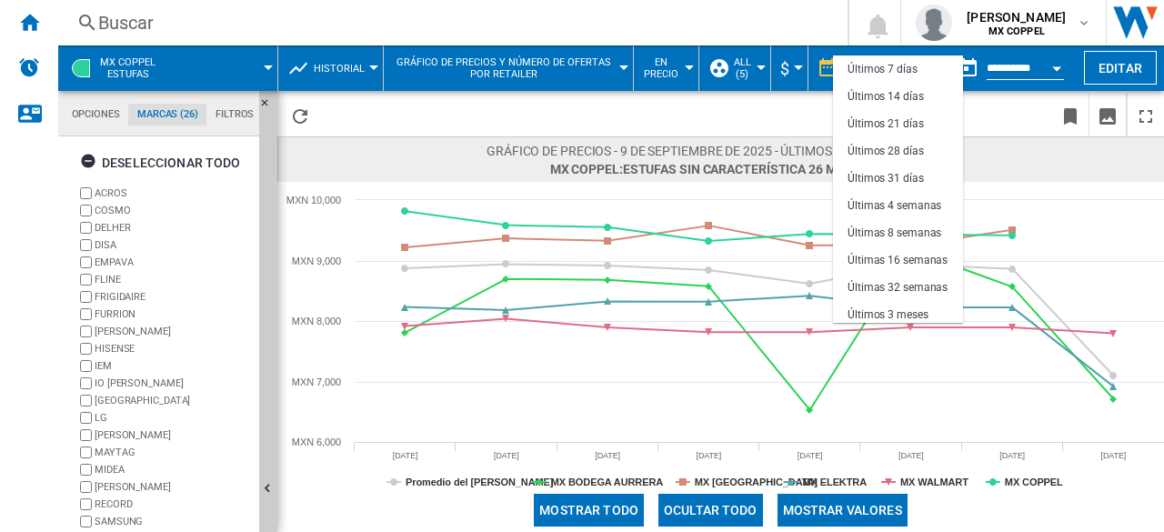
scroll to position [115, 0]
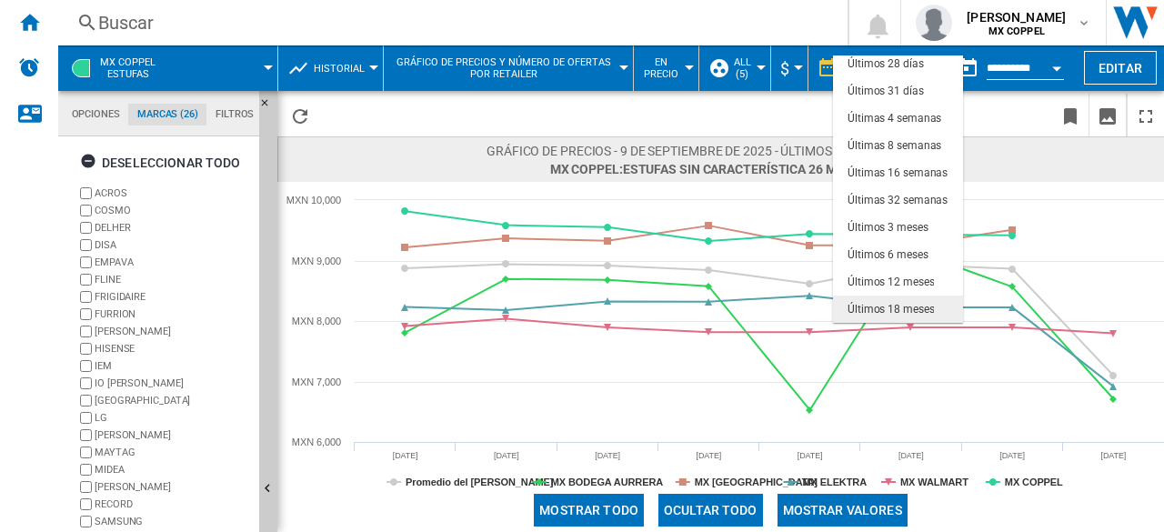
click at [921, 302] on div "Últimos 18 meses" at bounding box center [890, 309] width 86 height 15
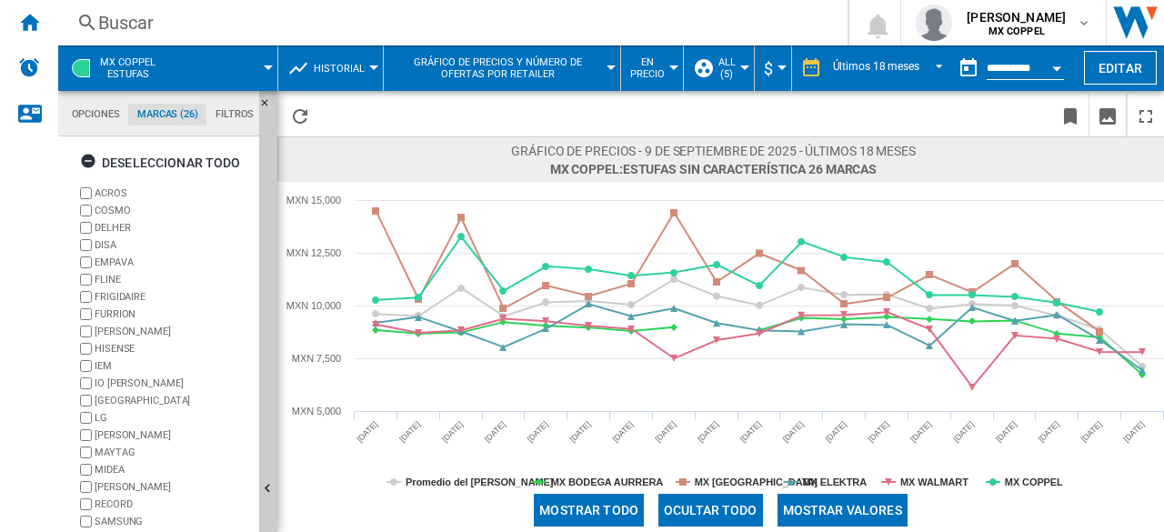
click at [595, 68] on span "Gráfico de precios y número de ofertas por retailer" at bounding box center [497, 68] width 209 height 24
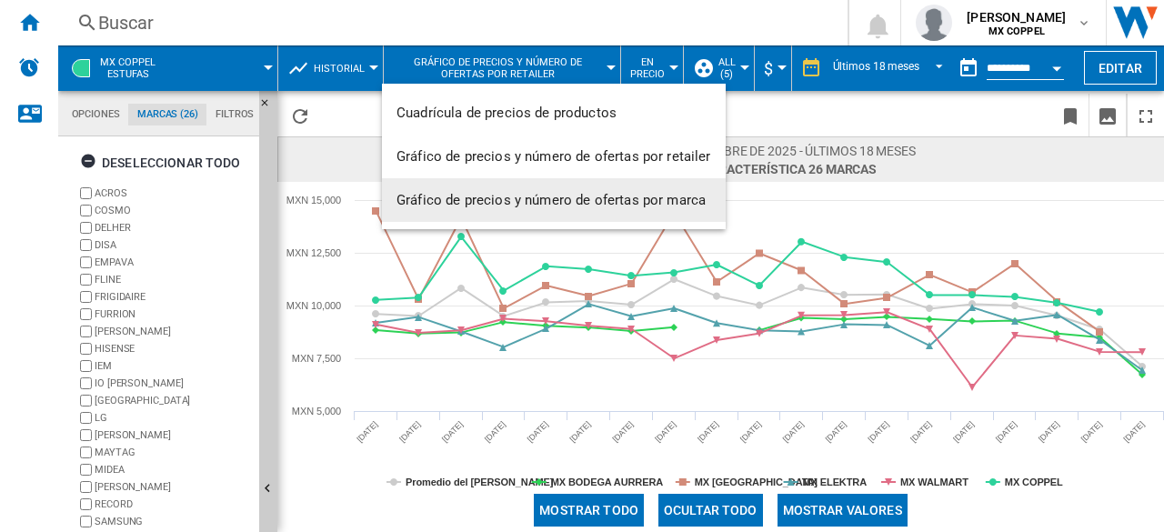
click at [956, 150] on md-backdrop at bounding box center [582, 266] width 1164 height 532
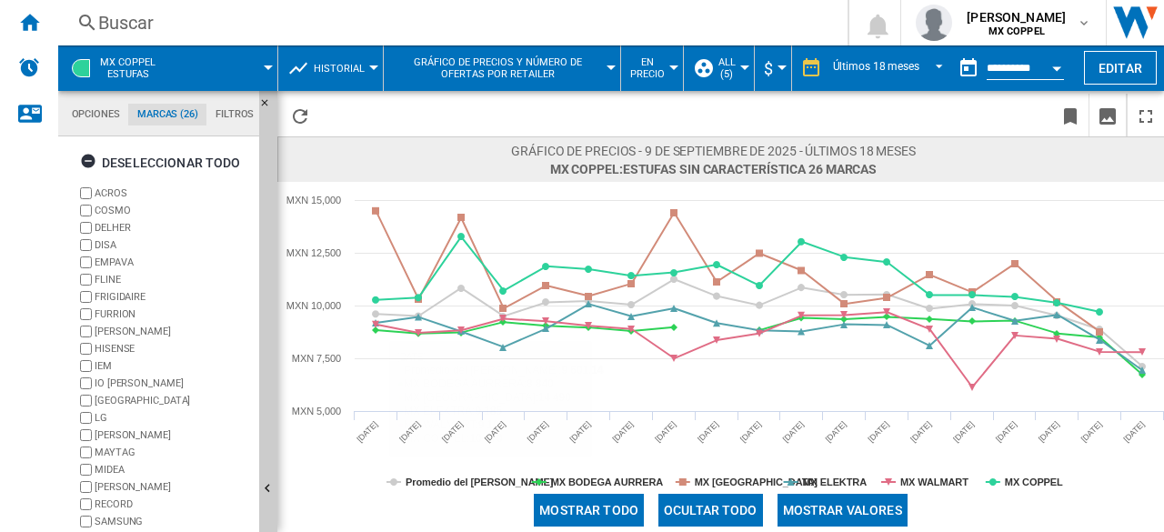
click at [111, 117] on md-tab-item "Opciones" at bounding box center [95, 115] width 65 height 22
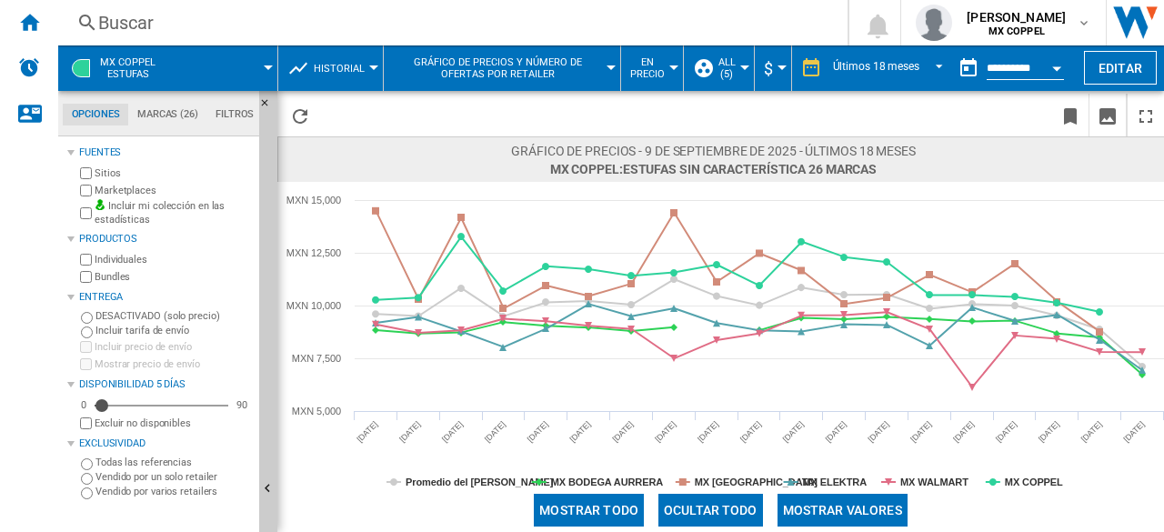
click at [102, 187] on label "Marketplaces" at bounding box center [173, 191] width 157 height 14
click at [123, 274] on label "Bundles" at bounding box center [173, 277] width 157 height 14
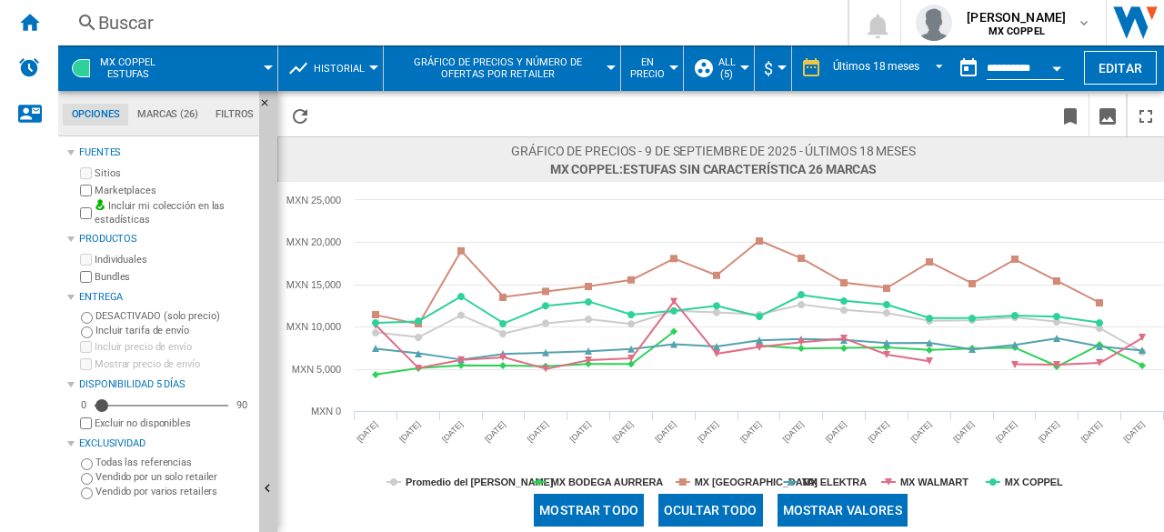
click at [649, 68] on span "En precio" at bounding box center [647, 68] width 35 height 24
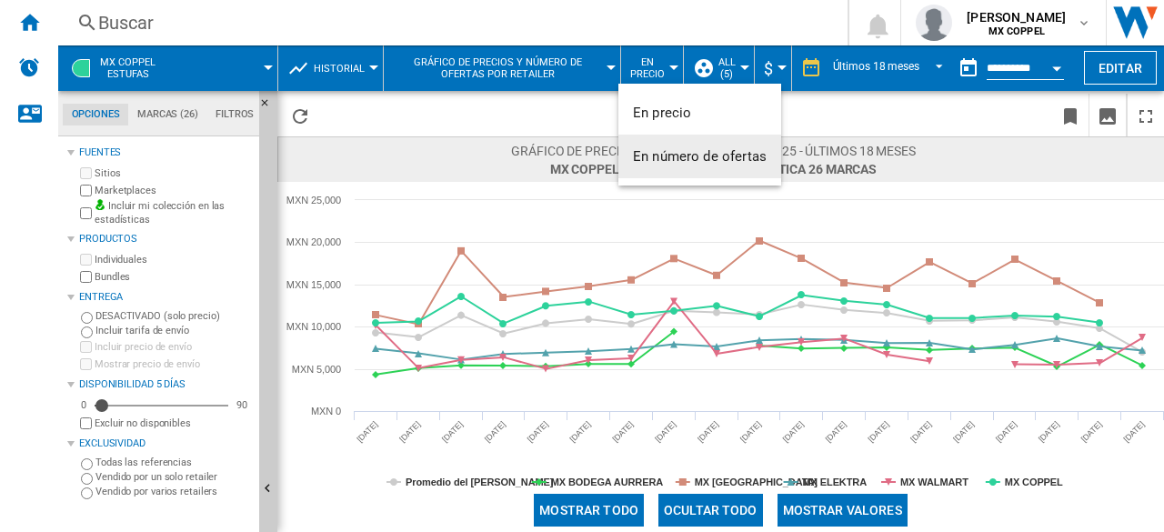
click at [665, 163] on span "En número de ofertas" at bounding box center [700, 156] width 134 height 16
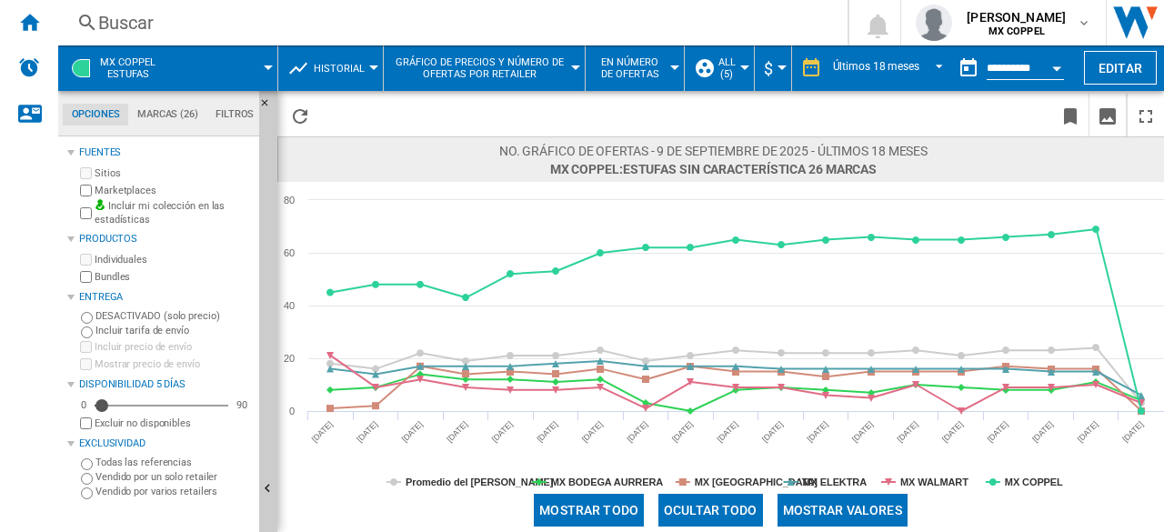
click at [171, 110] on md-tab-item "Marcas (26)" at bounding box center [167, 115] width 78 height 22
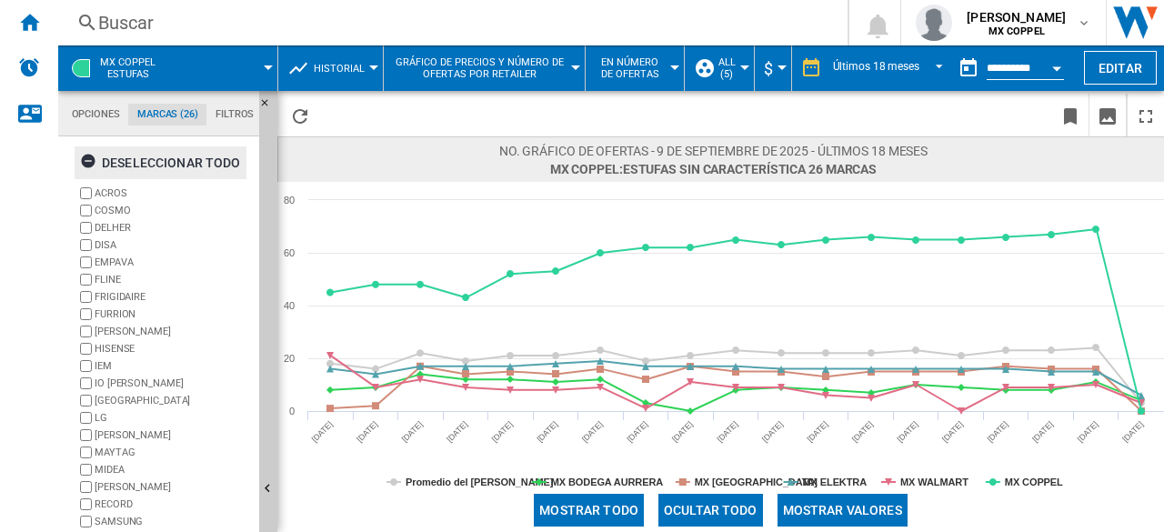
click at [93, 164] on ng-md-icon "button" at bounding box center [91, 164] width 22 height 22
click at [88, 169] on ng-md-icon "button" at bounding box center [91, 164] width 22 height 22
click at [105, 397] on label "[GEOGRAPHIC_DATA]" at bounding box center [173, 401] width 157 height 14
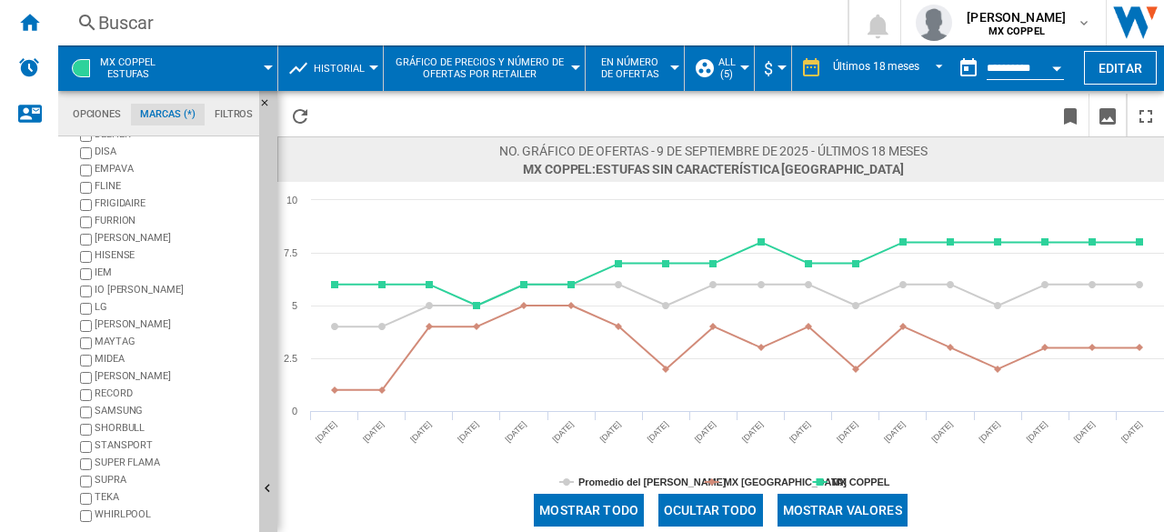
scroll to position [111, 0]
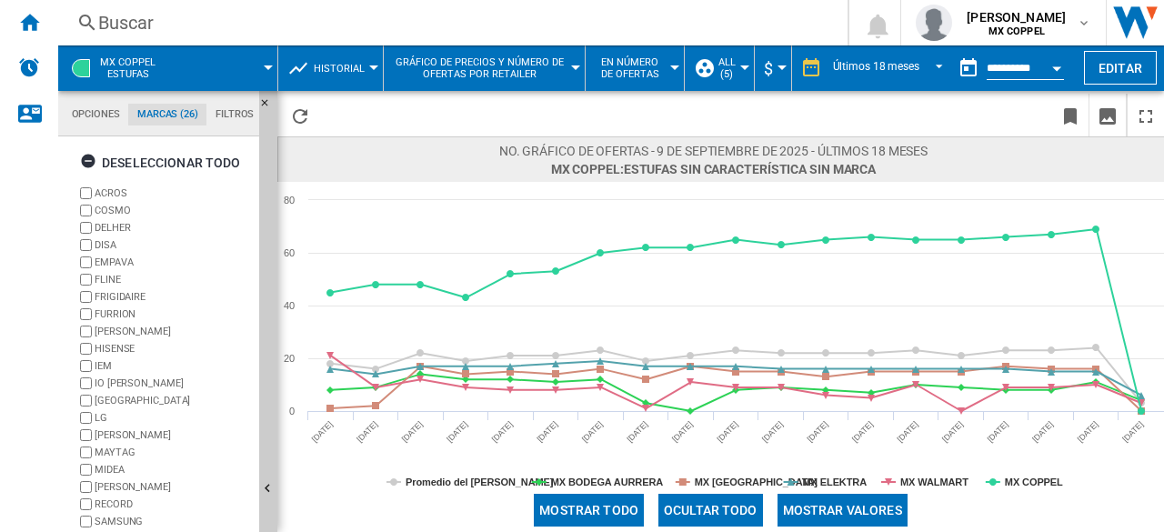
click at [100, 359] on div "MIDEA" at bounding box center [173, 358] width 157 height 17
click at [111, 208] on label "COSMO" at bounding box center [173, 211] width 157 height 14
click at [118, 227] on label "DELHER" at bounding box center [173, 228] width 157 height 14
click at [107, 240] on label "DISA" at bounding box center [173, 245] width 157 height 14
click at [115, 254] on label "EMPAVA" at bounding box center [163, 262] width 175 height 17
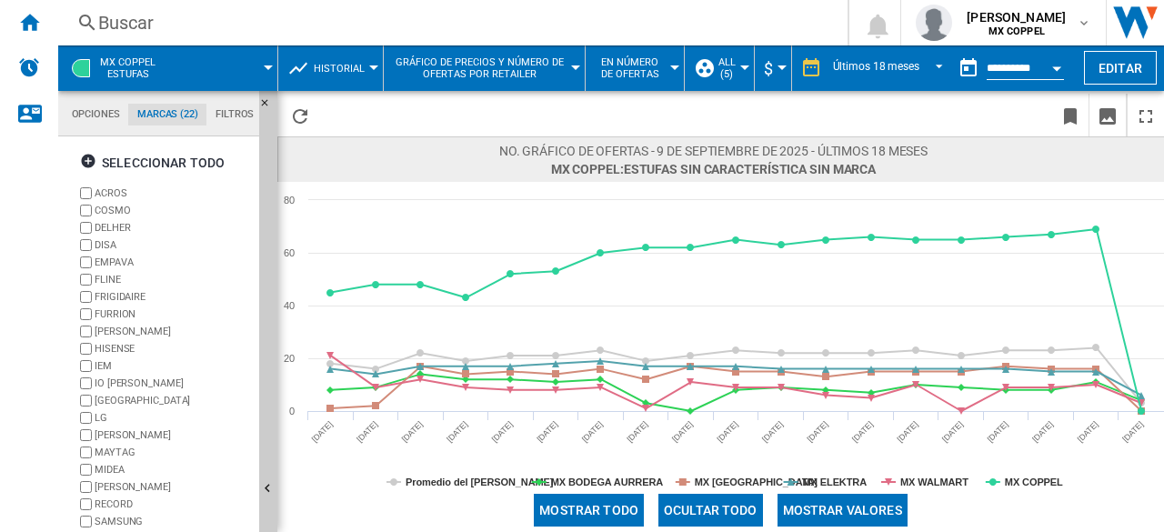
click at [126, 310] on label "FURRION" at bounding box center [173, 314] width 157 height 14
click at [115, 328] on label "[PERSON_NAME]" at bounding box center [173, 332] width 157 height 14
drag, startPoint x: 105, startPoint y: 365, endPoint x: 113, endPoint y: 379, distance: 16.7
click at [105, 364] on label "IEM" at bounding box center [173, 366] width 157 height 14
click at [123, 418] on label "LG" at bounding box center [173, 418] width 157 height 14
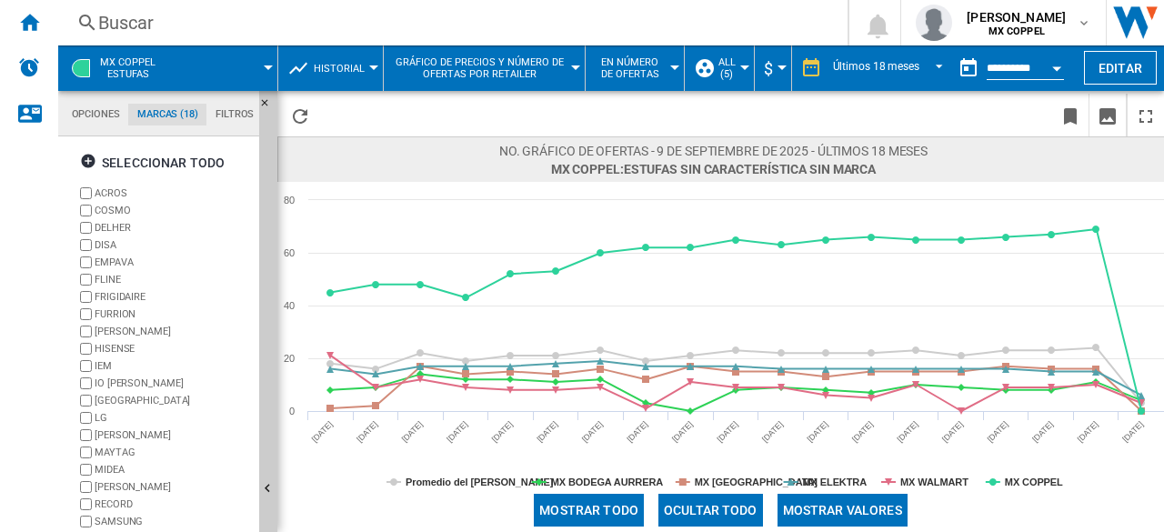
click at [122, 417] on label "LG" at bounding box center [173, 418] width 157 height 14
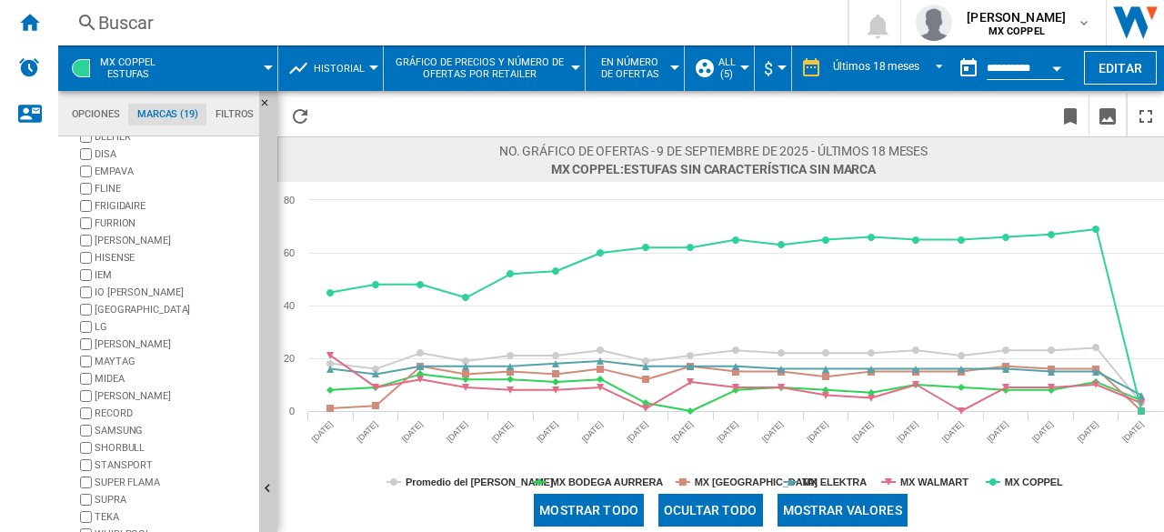
click at [126, 397] on label "[PERSON_NAME]" at bounding box center [173, 396] width 157 height 14
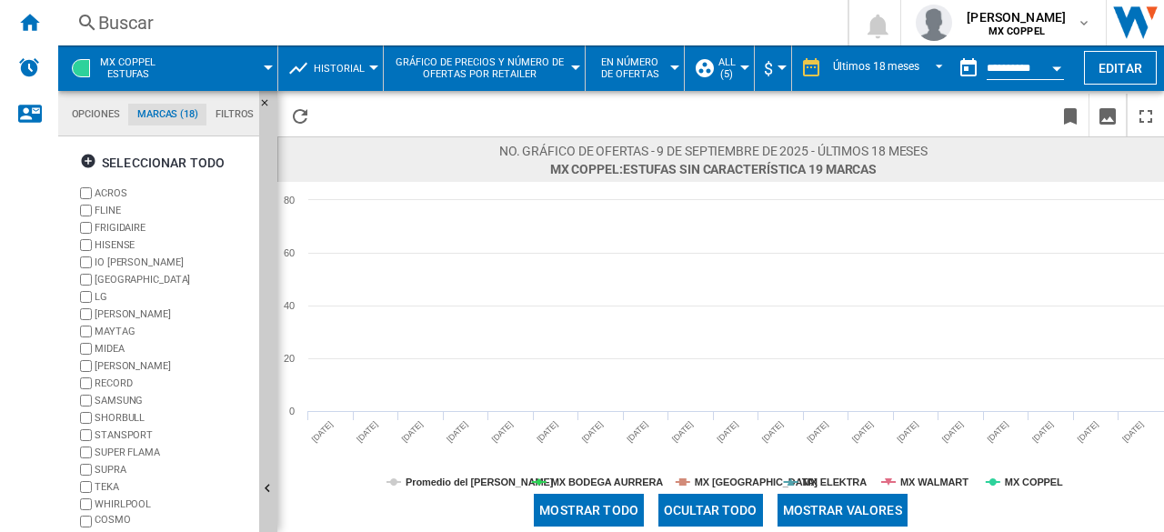
click at [118, 383] on label "RECORD" at bounding box center [173, 383] width 157 height 14
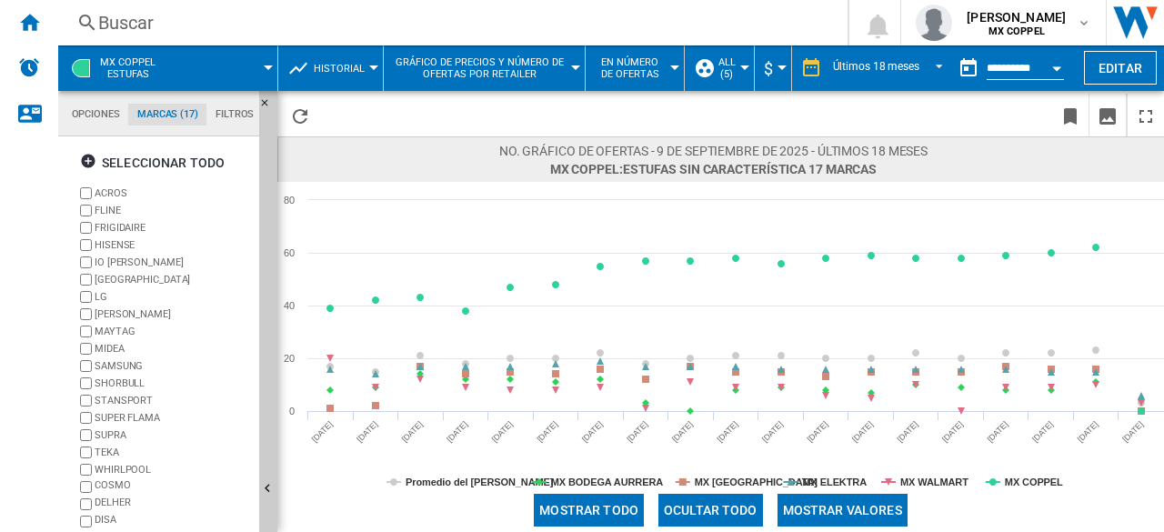
click at [111, 450] on label "TEKA" at bounding box center [173, 452] width 157 height 14
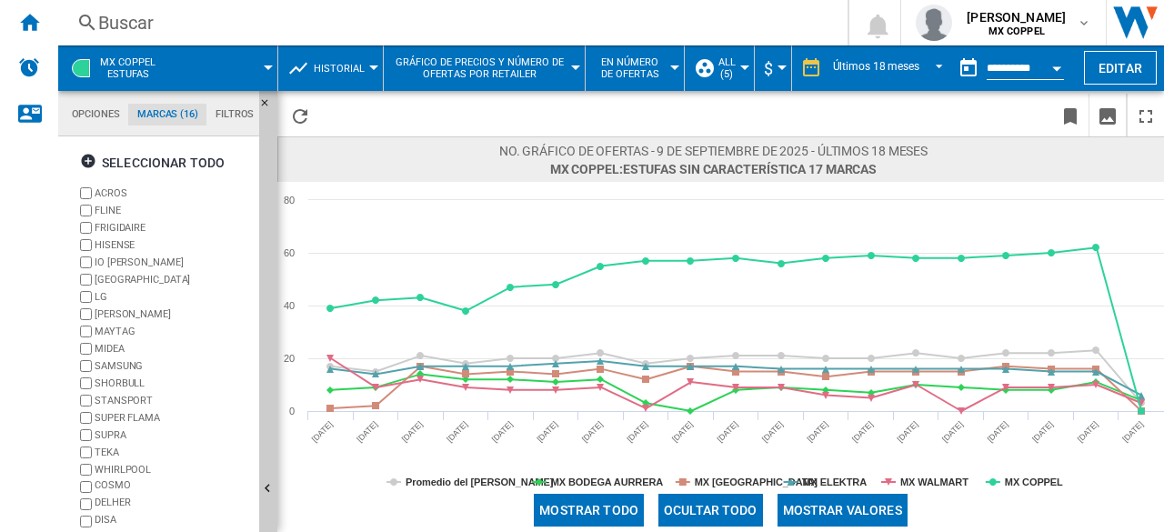
click at [115, 435] on label "SUPRA" at bounding box center [173, 435] width 157 height 14
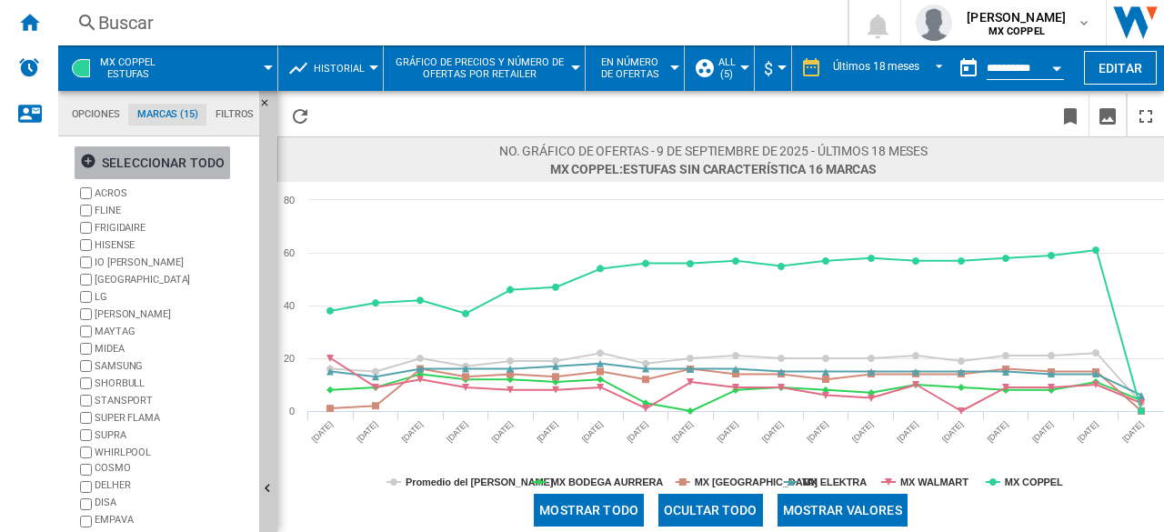
click at [80, 161] on ng-md-icon "button" at bounding box center [91, 164] width 22 height 22
click at [85, 165] on ng-md-icon "button" at bounding box center [91, 164] width 22 height 22
click at [93, 243] on label "HISENSE" at bounding box center [163, 244] width 175 height 17
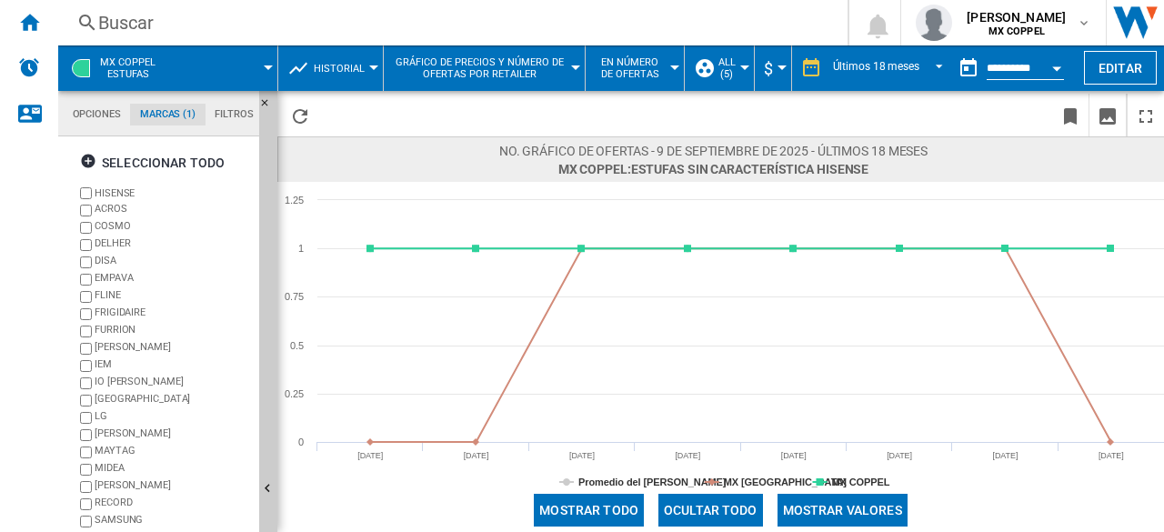
click at [97, 194] on label "HISENSE" at bounding box center [173, 193] width 157 height 14
click at [109, 212] on div "ACROS" at bounding box center [173, 210] width 157 height 17
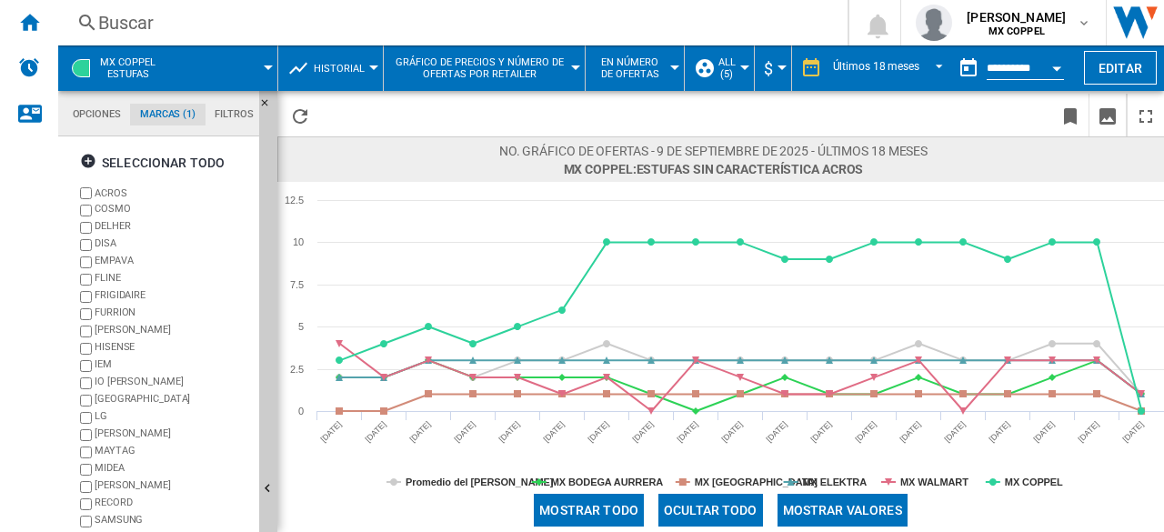
click at [124, 449] on div "MAYTAG" at bounding box center [173, 452] width 157 height 17
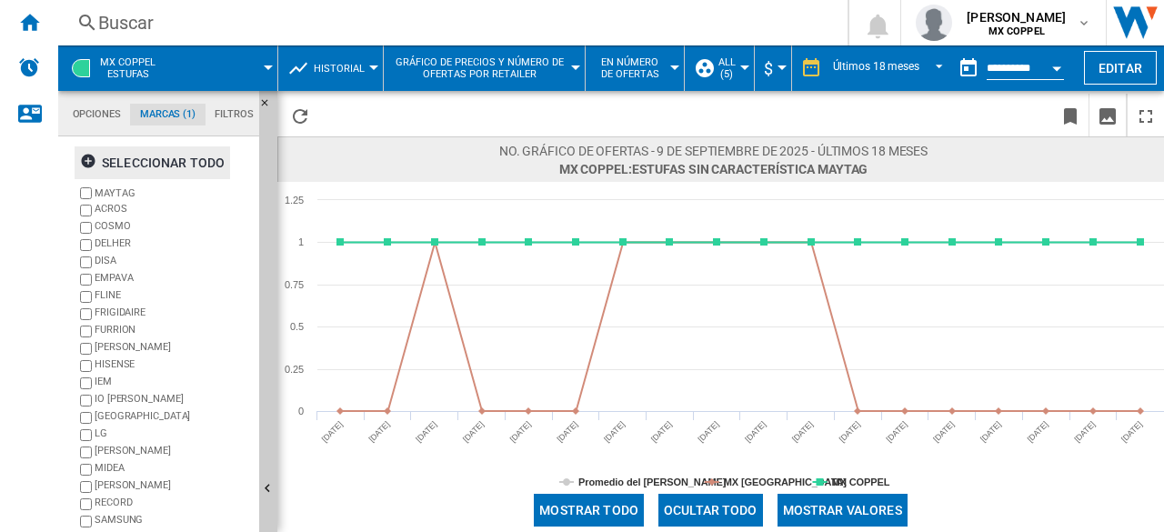
click at [124, 168] on div "Seleccionar todo" at bounding box center [152, 162] width 145 height 33
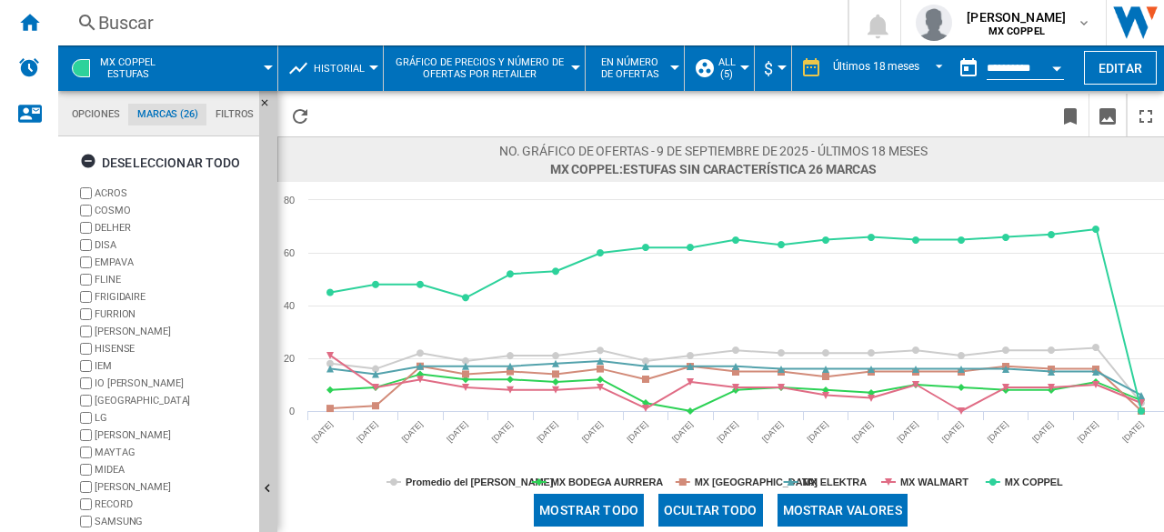
click at [500, 71] on span "Gráfico de precios y número de ofertas por retailer" at bounding box center [480, 68] width 174 height 24
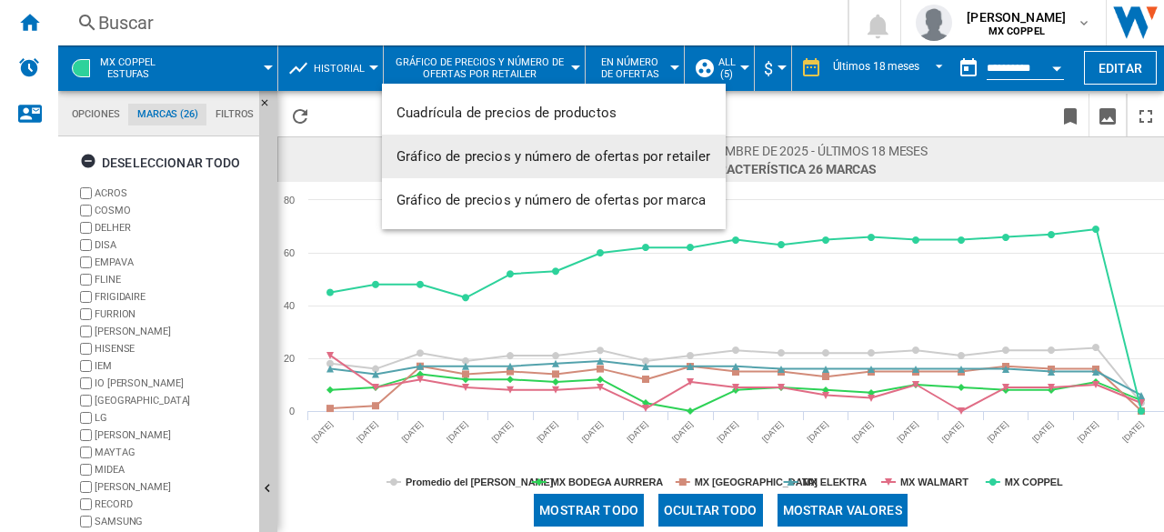
click at [625, 148] on span "Gráfico de precios y número de ofertas por retailer" at bounding box center [553, 156] width 315 height 16
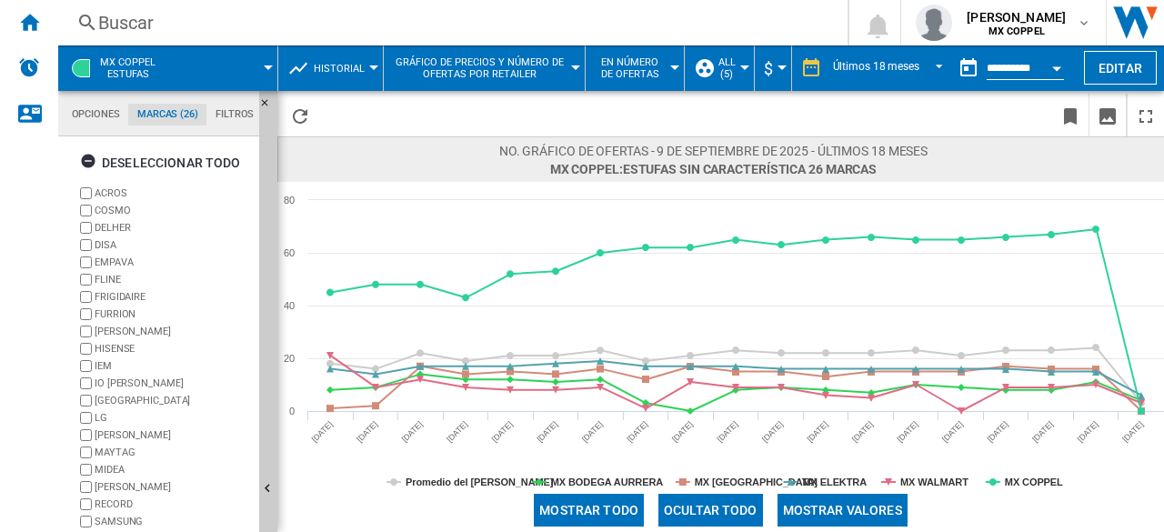
click at [578, 61] on md-menu "Gráfico de precios y número de ofertas por retailer" at bounding box center [485, 67] width 202 height 45
click at [561, 73] on span "Gráfico de precios y número de ofertas por retailer" at bounding box center [480, 68] width 174 height 24
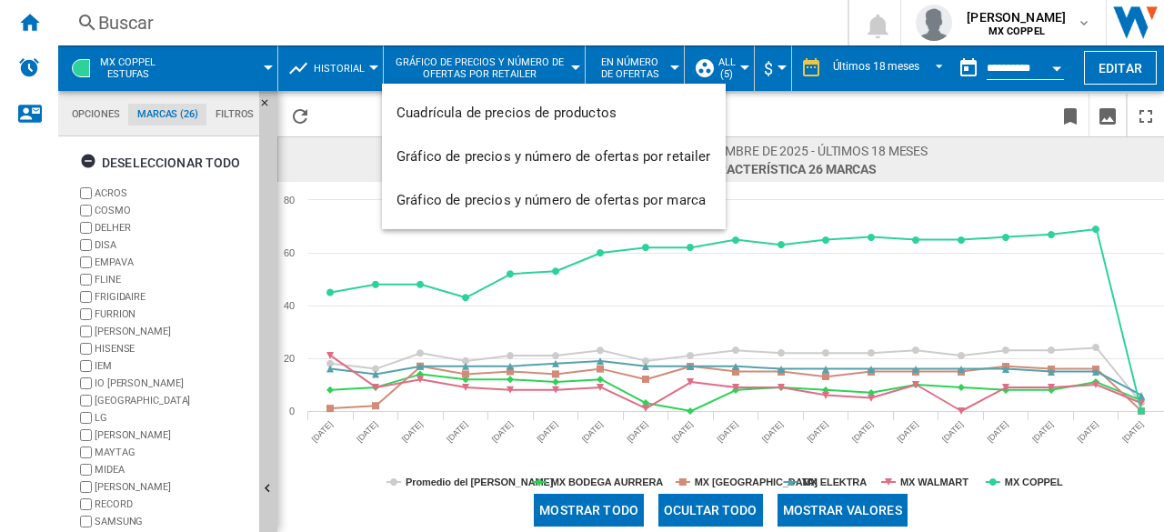
click at [639, 70] on md-backdrop at bounding box center [582, 266] width 1164 height 532
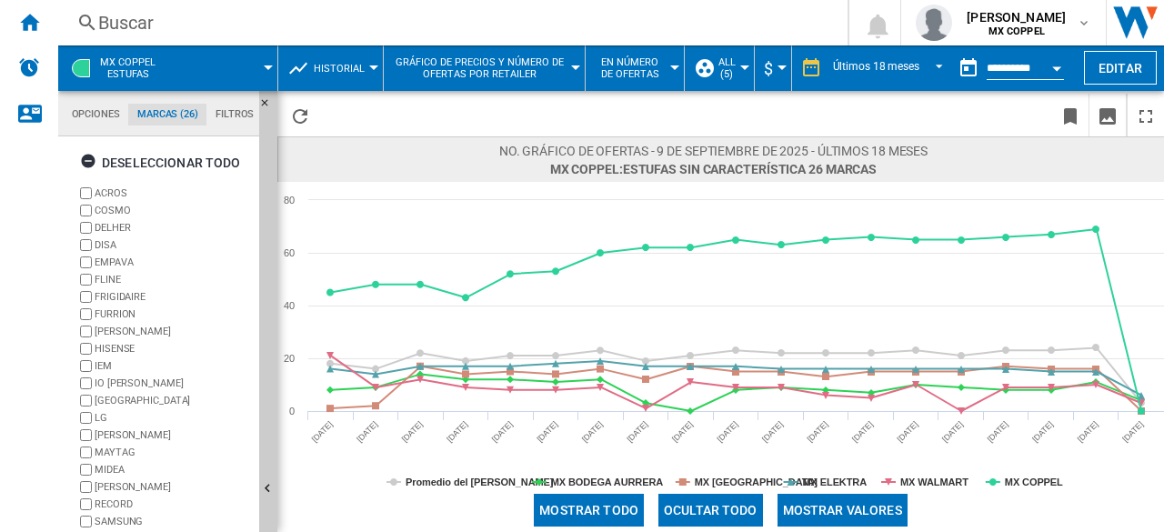
click at [640, 70] on span "En número de ofertas" at bounding box center [630, 68] width 70 height 24
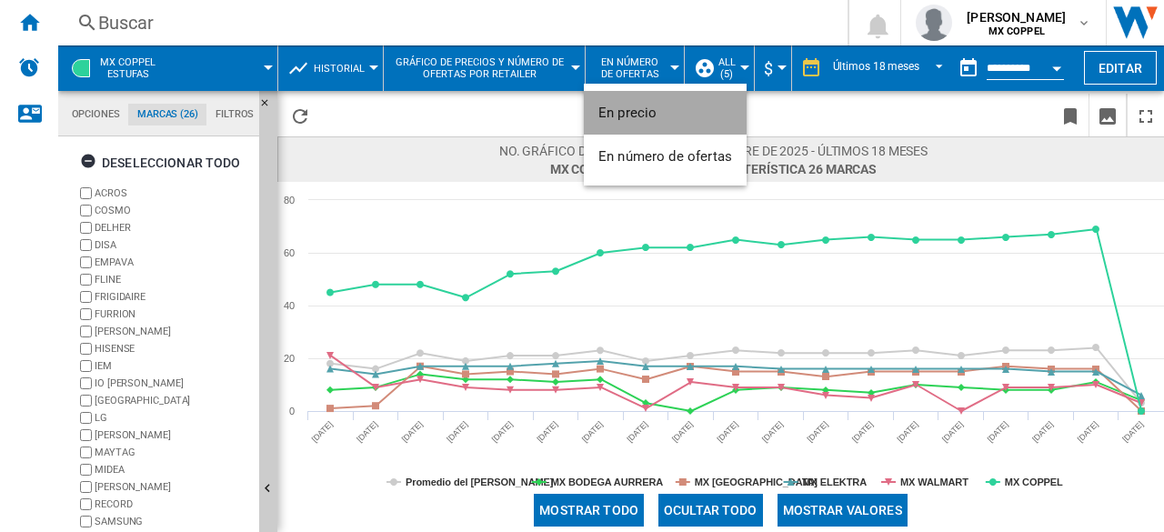
click at [635, 95] on button "En precio" at bounding box center [665, 113] width 163 height 44
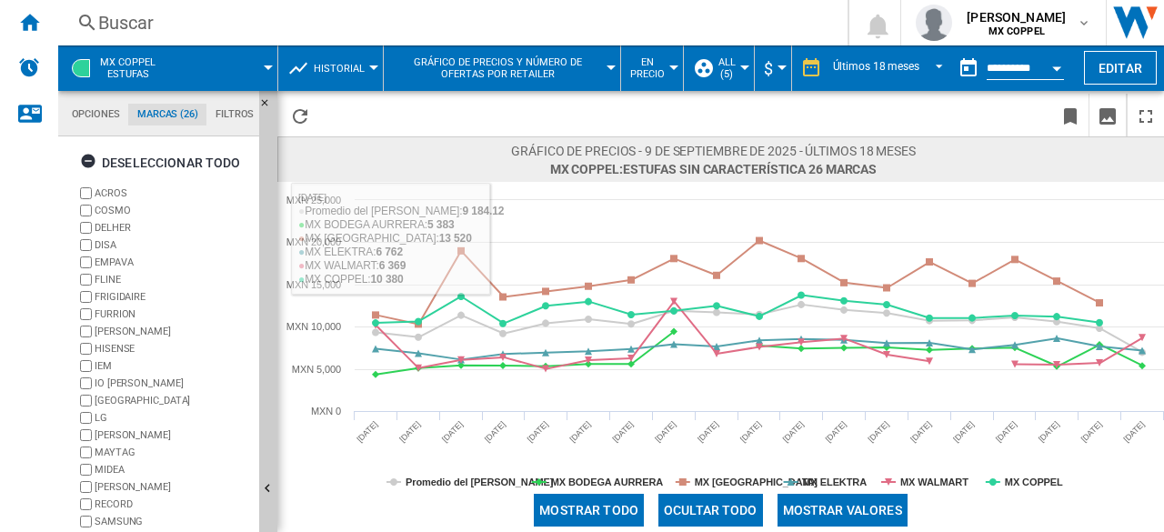
click at [338, 85] on button "Historial" at bounding box center [344, 67] width 60 height 45
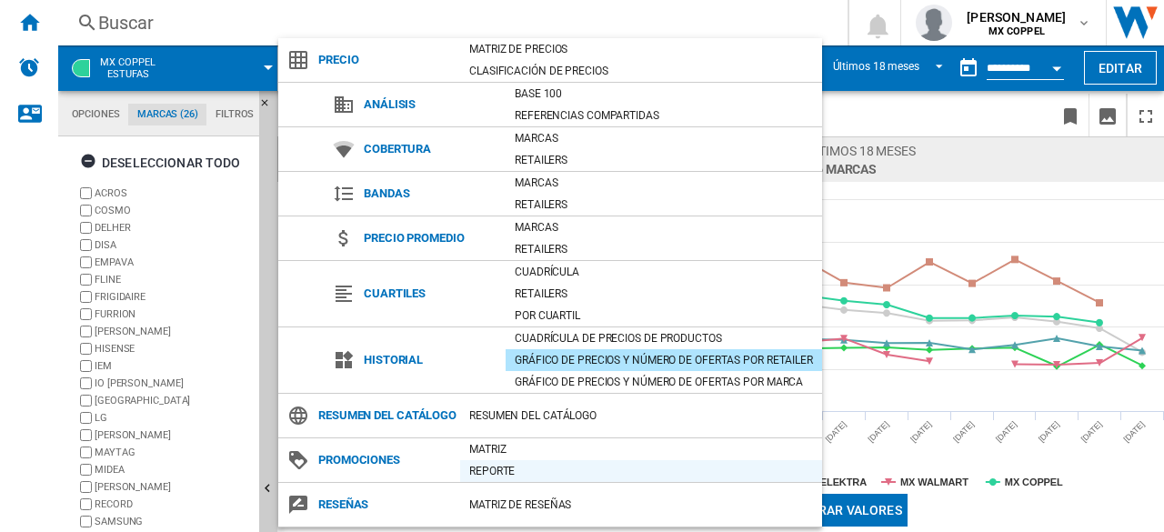
click at [522, 463] on div "Reporte" at bounding box center [641, 471] width 362 height 18
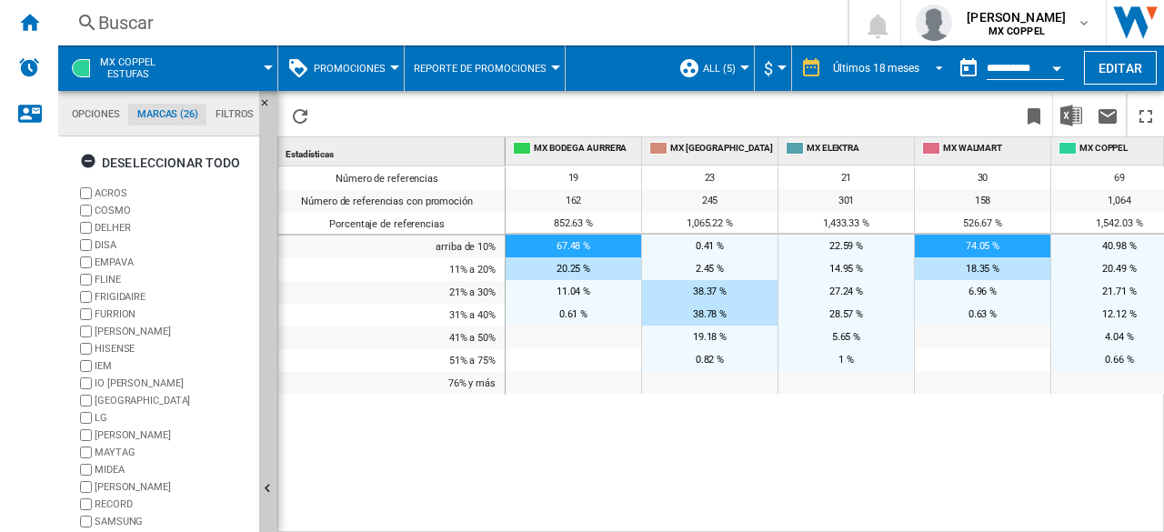
click at [844, 62] on div "Últimos 18 meses" at bounding box center [876, 68] width 86 height 13
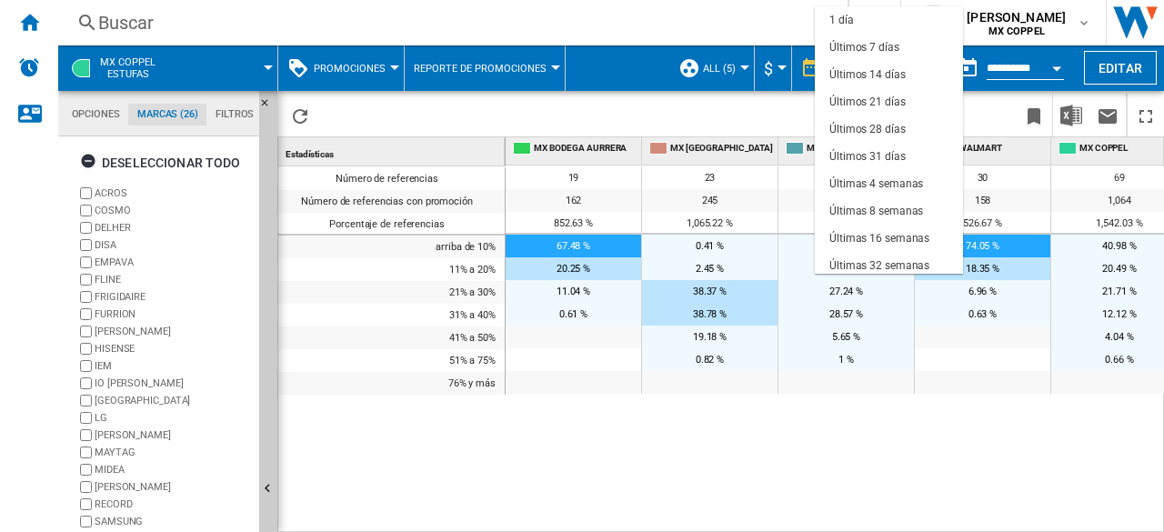
scroll to position [115, 0]
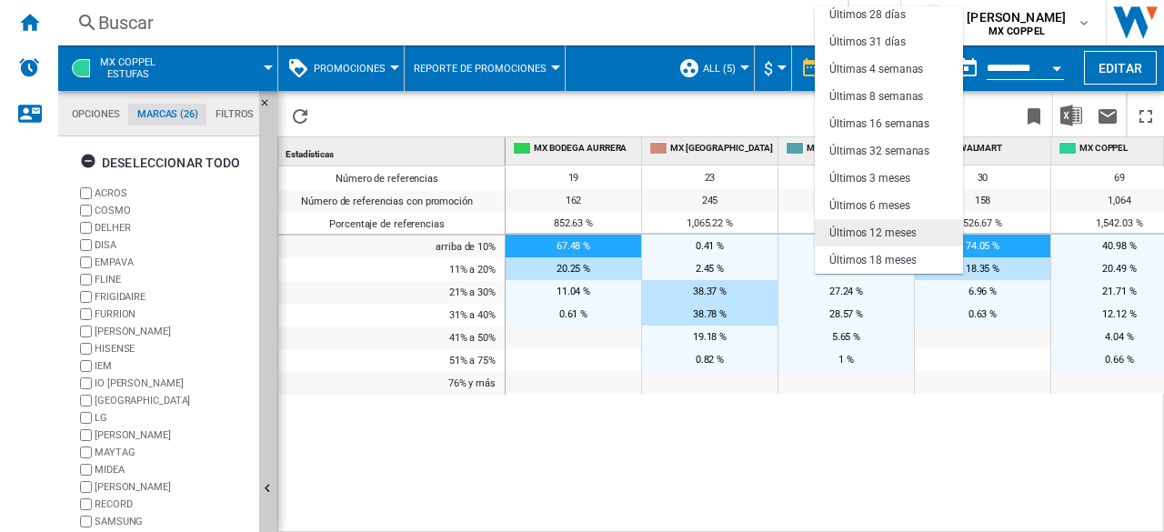
click at [907, 225] on div "Últimos 12 meses" at bounding box center [872, 232] width 86 height 15
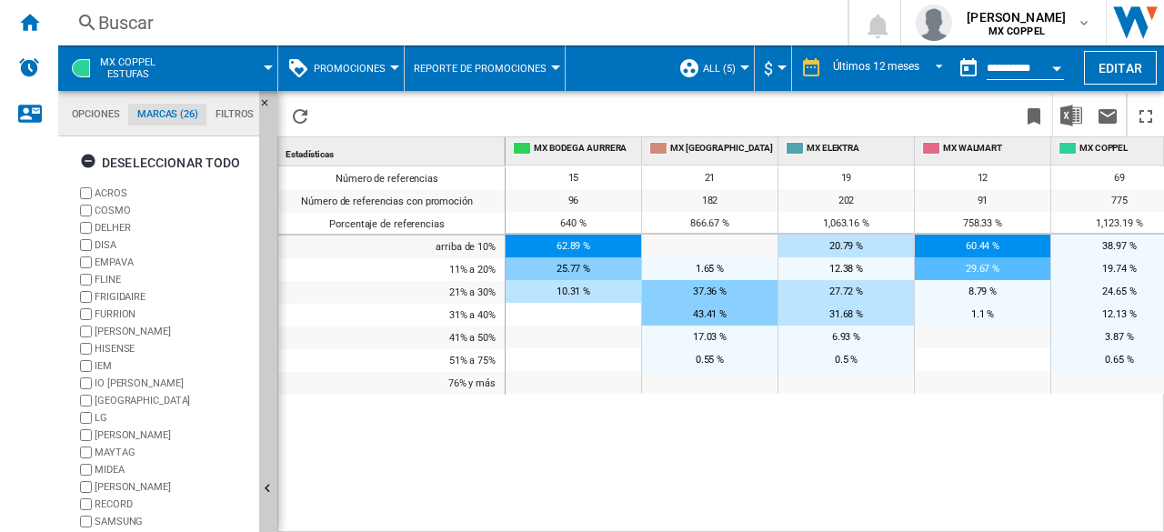
click at [459, 76] on button "Reporte de promociones" at bounding box center [485, 67] width 142 height 45
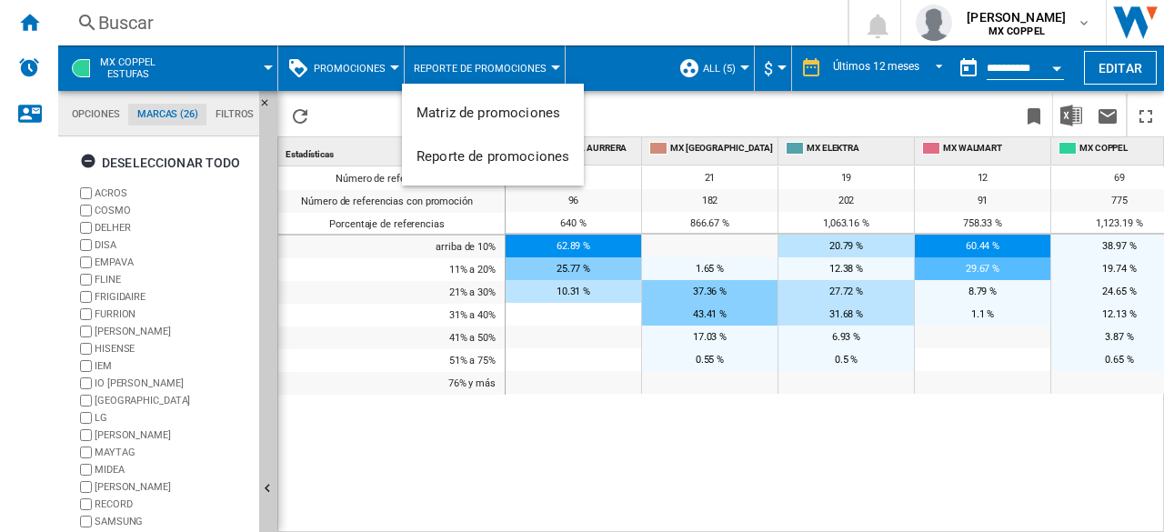
click at [374, 75] on md-backdrop at bounding box center [582, 266] width 1164 height 532
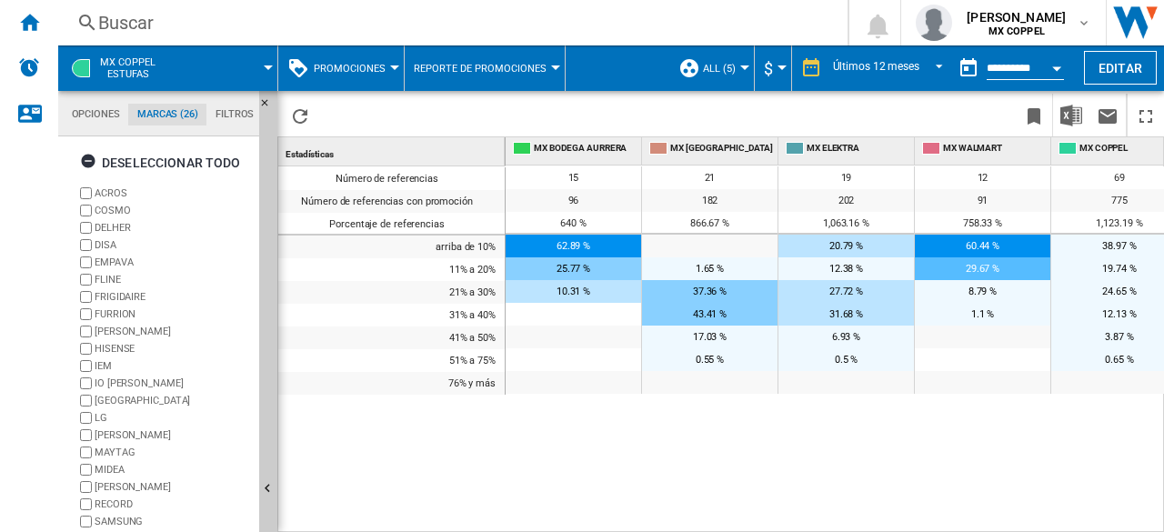
click at [382, 57] on button "Promociones" at bounding box center [354, 67] width 81 height 45
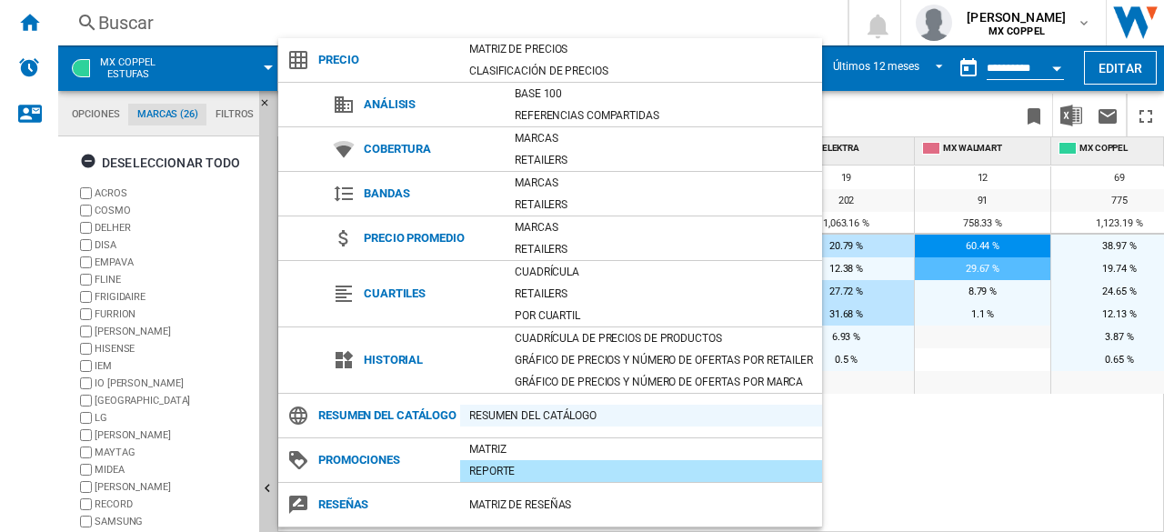
click at [612, 410] on div "Resumen del catálogo" at bounding box center [641, 415] width 362 height 18
